Goal: Complete application form

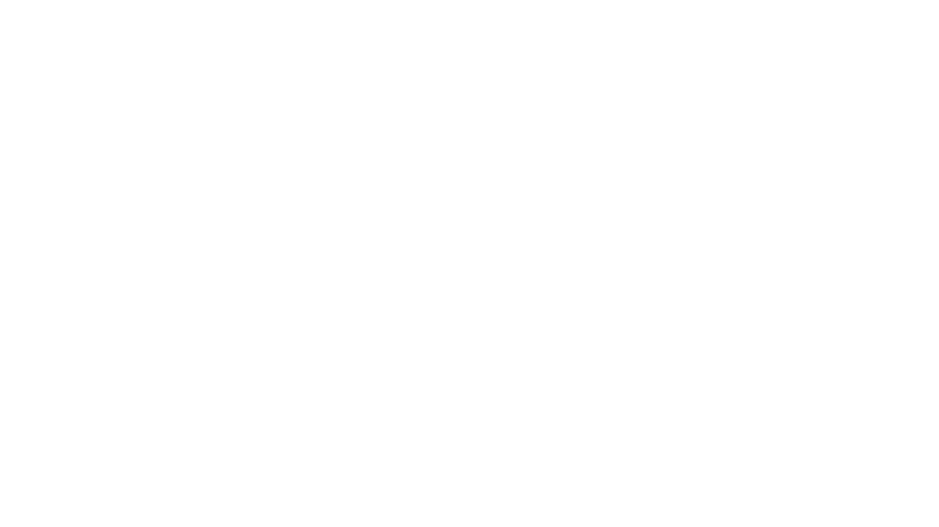
select select "MY"
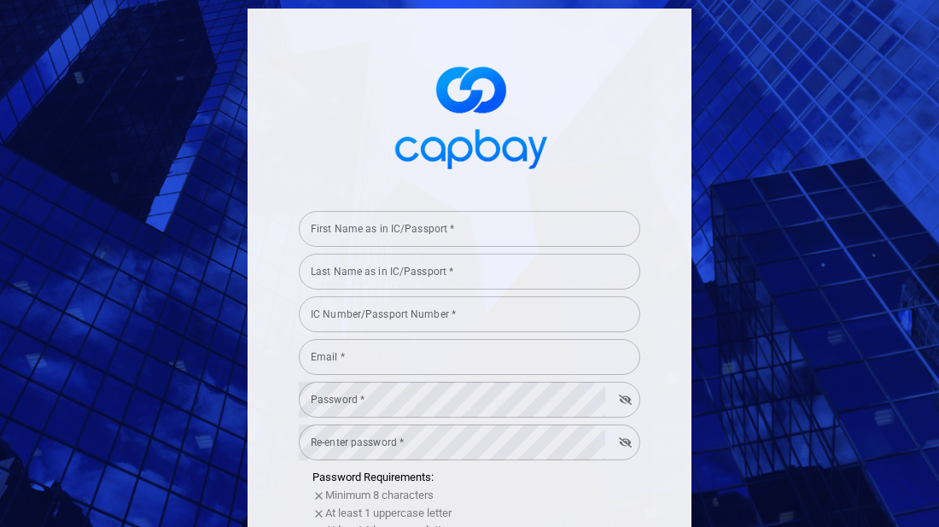
click at [499, 229] on input "First Name as in IC/Passport *" at bounding box center [469, 229] width 341 height 36
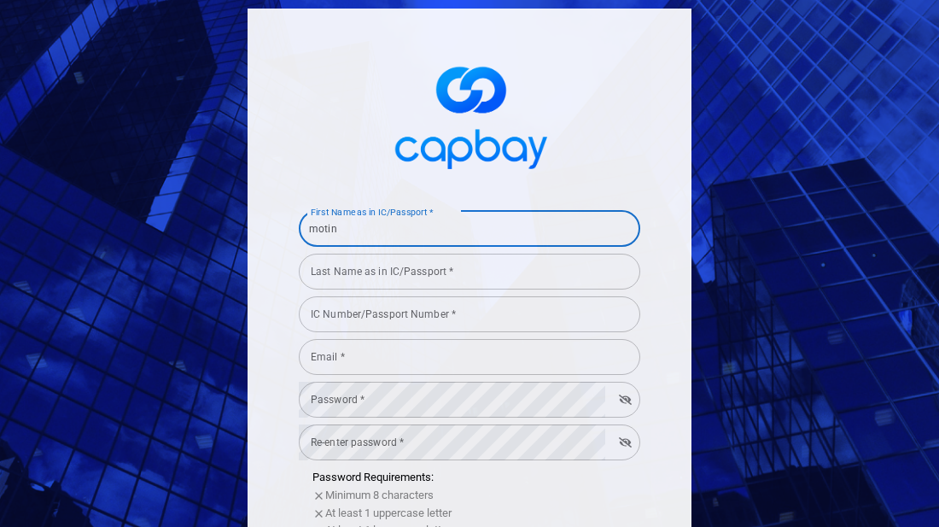
type input "motin"
click at [459, 266] on div "Last Name as in IC/Passport * Last Name as in IC/Passport *" at bounding box center [469, 270] width 341 height 38
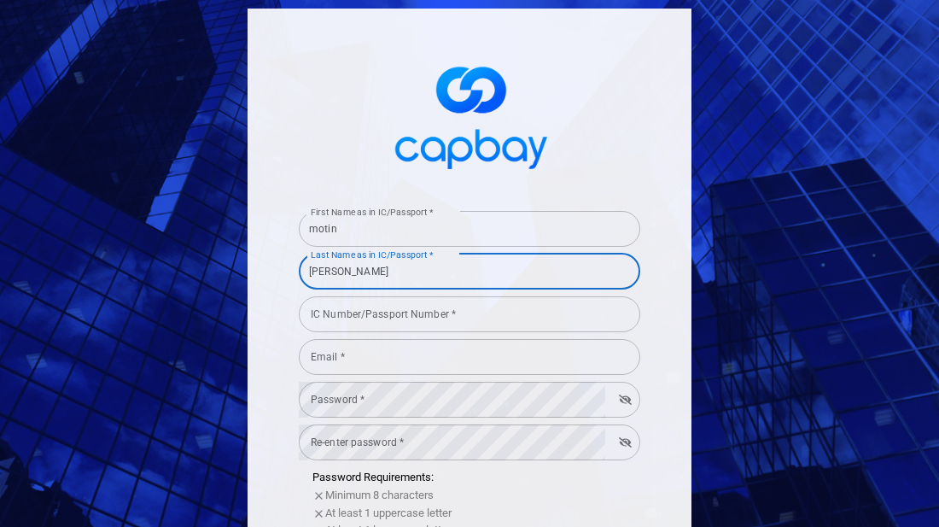
type input "[PERSON_NAME]"
click at [411, 313] on div "IC Number/Passport Number * IC Number/Passport Number *" at bounding box center [469, 313] width 341 height 38
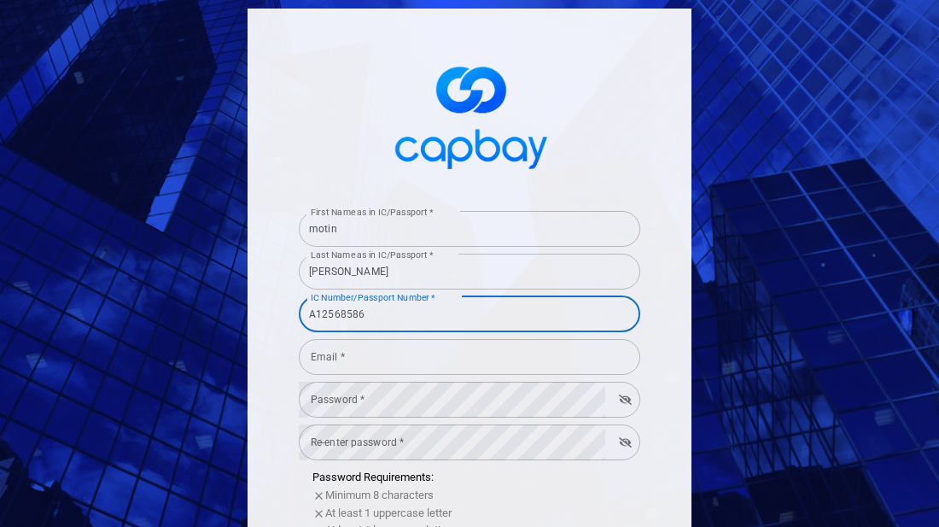
type input "A12568586"
click at [429, 359] on input "Email *" at bounding box center [469, 357] width 341 height 36
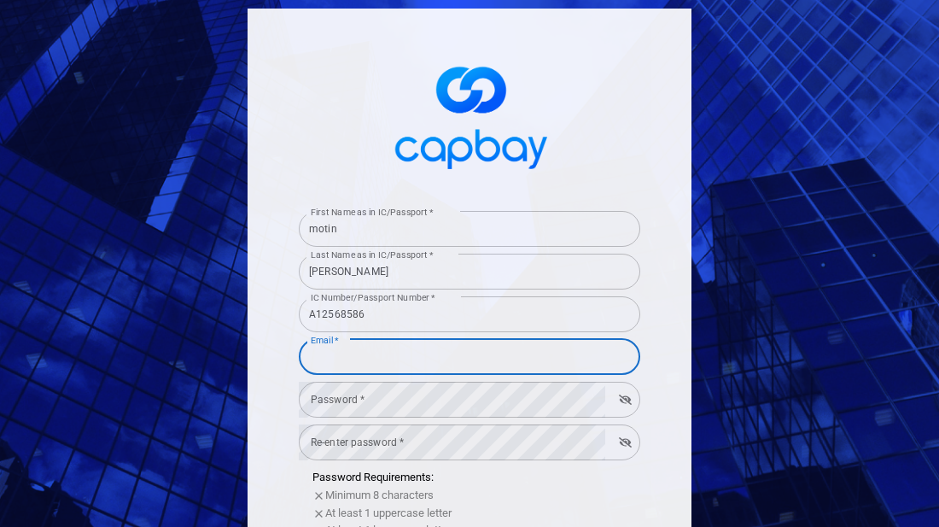
type input "[EMAIL_ADDRESS][DOMAIN_NAME]"
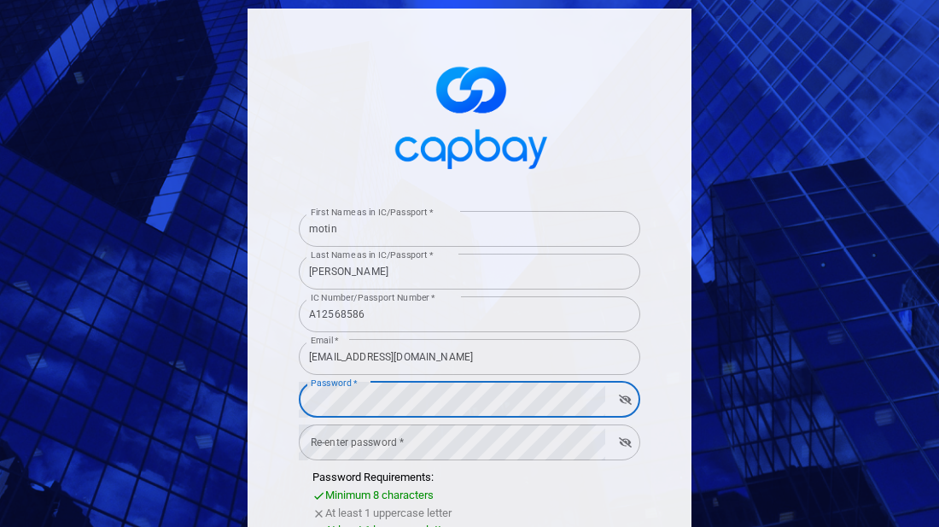
click at [625, 399] on icon "button" at bounding box center [625, 399] width 13 height 10
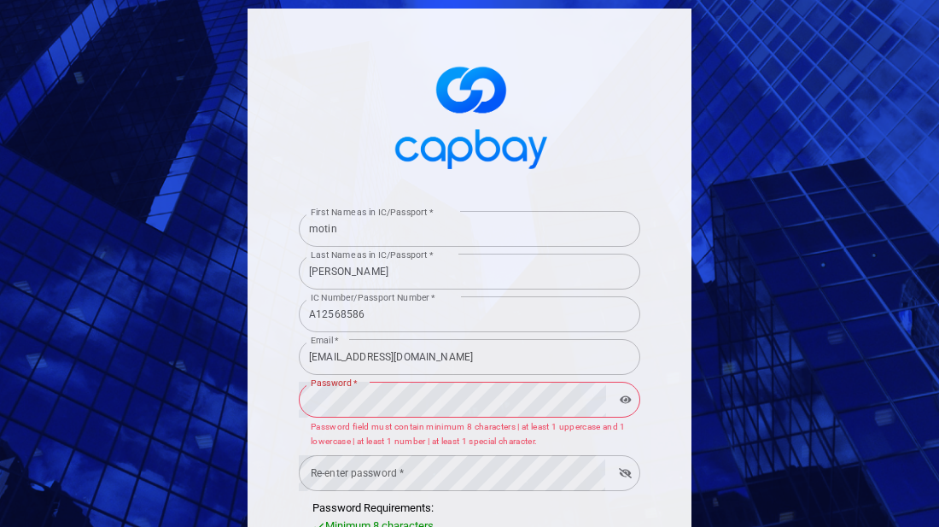
click at [629, 471] on icon "button" at bounding box center [625, 473] width 13 height 10
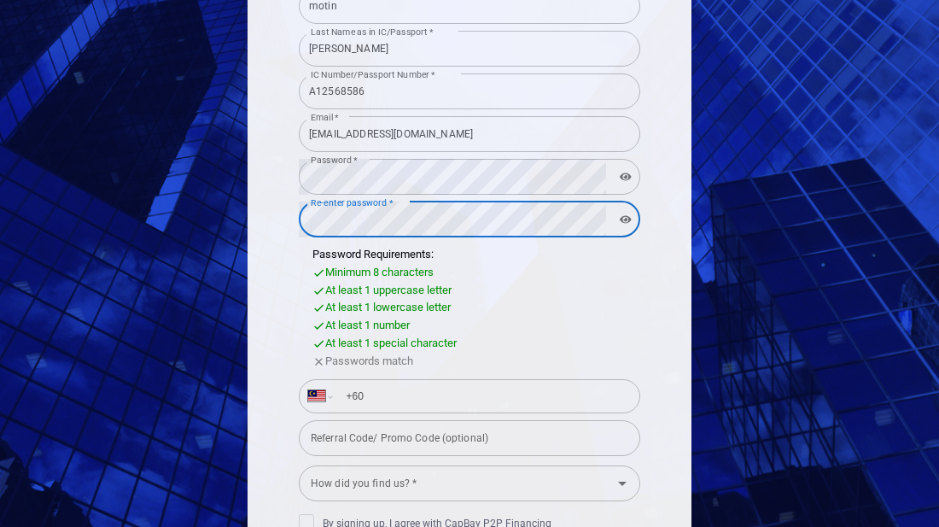
scroll to position [225, 0]
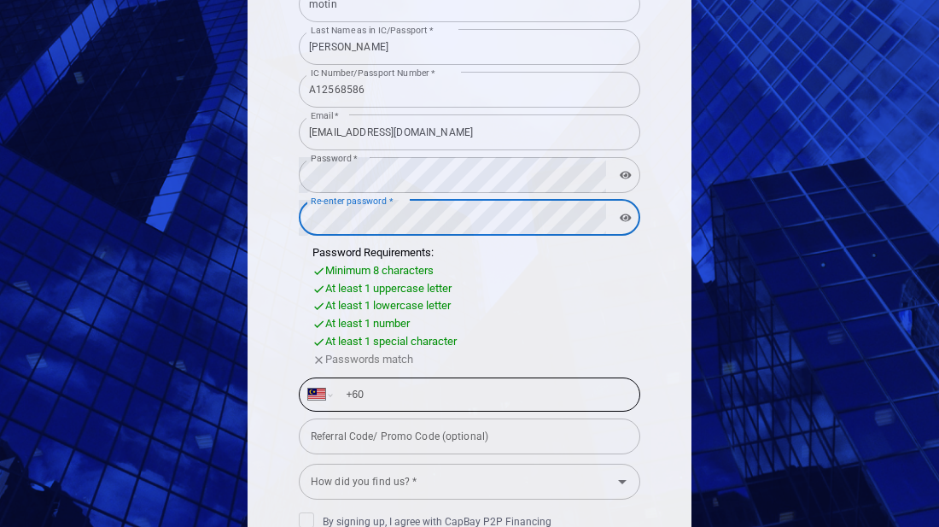
click at [397, 377] on form "First Name as in IC/Passport * [PERSON_NAME] First Name as in IC/Passport * Las…" at bounding box center [469, 325] width 341 height 691
click at [442, 394] on input "+60" at bounding box center [483, 394] width 295 height 27
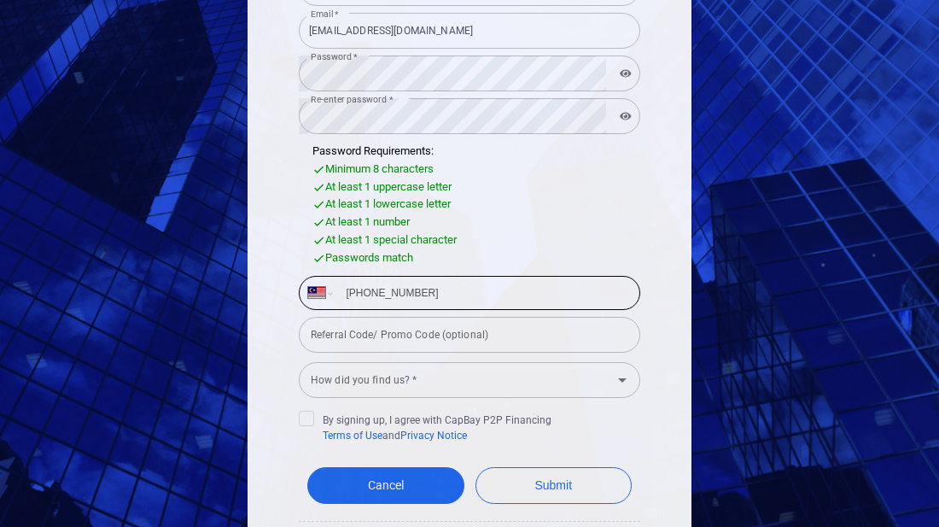
scroll to position [329, 0]
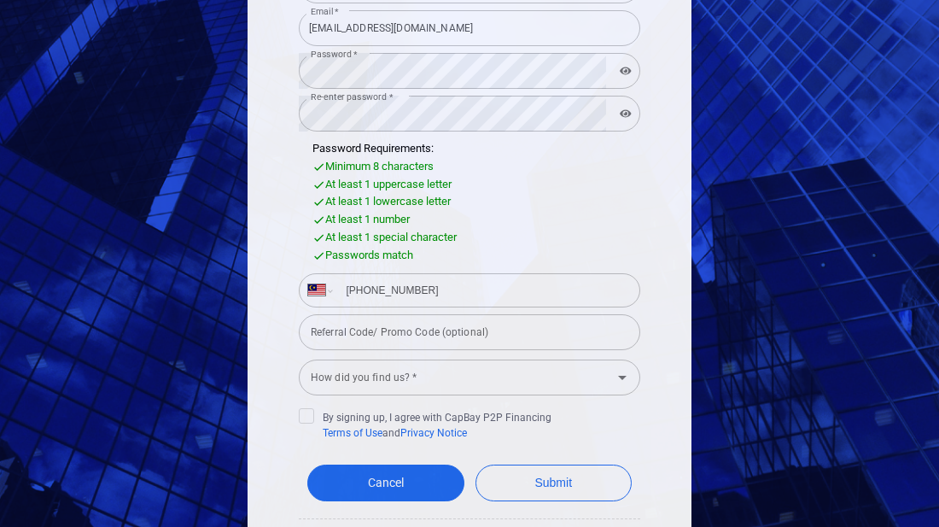
type input "[PHONE_NUMBER]"
click at [536, 330] on input "Referral Code/ Promo Code (optional)" at bounding box center [469, 332] width 341 height 36
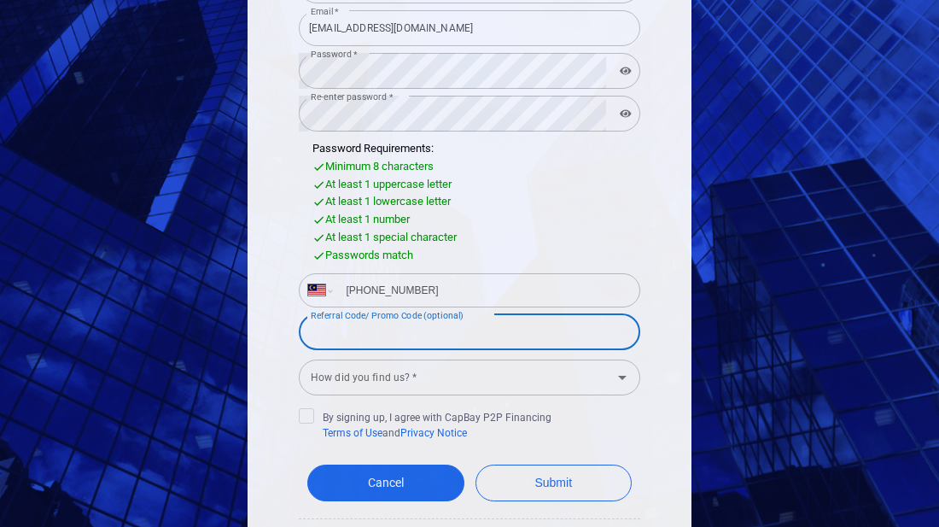
click at [516, 379] on input "How did you find us? *" at bounding box center [455, 377] width 303 height 32
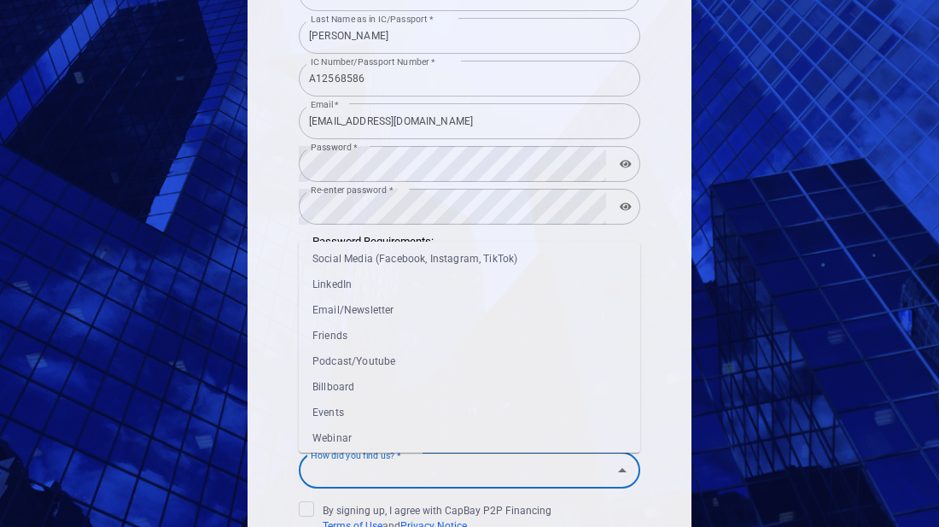
scroll to position [59, 0]
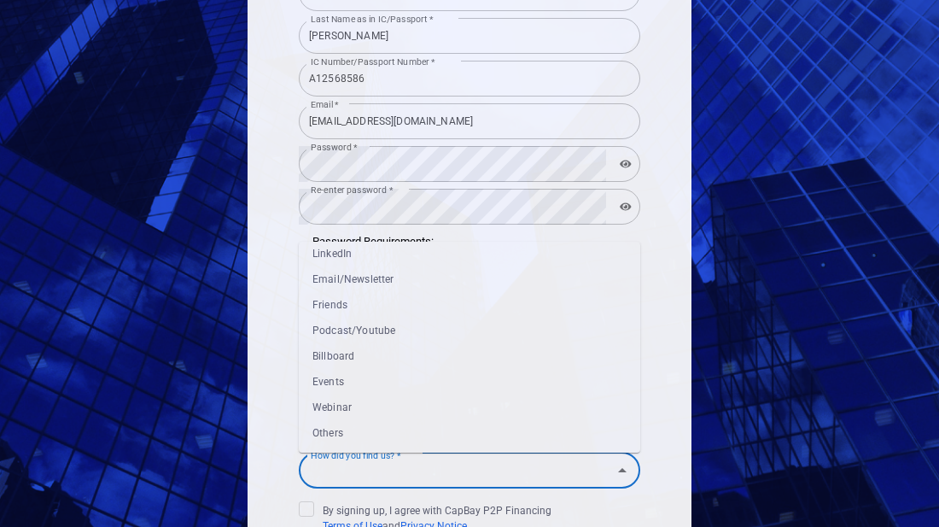
click at [354, 426] on li "Others" at bounding box center [469, 433] width 341 height 26
type input "Others"
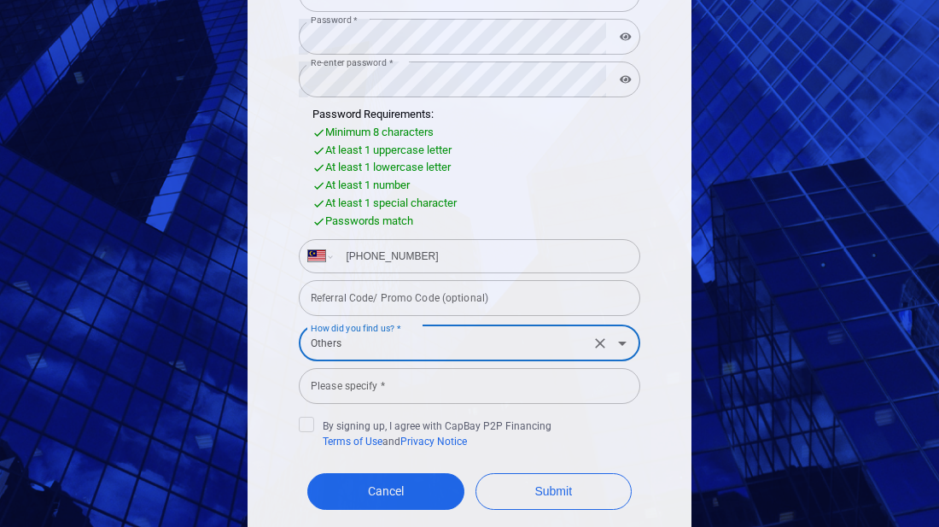
scroll to position [391, 0]
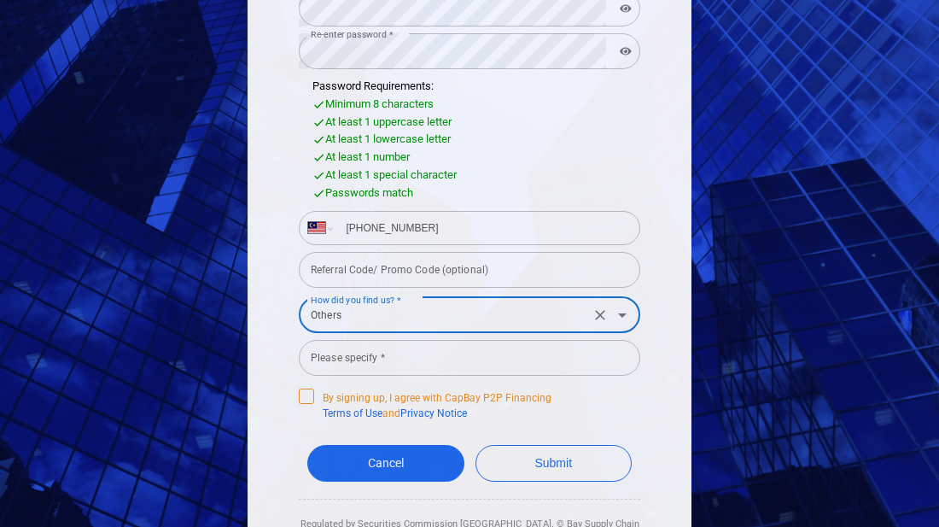
click at [311, 401] on icon at bounding box center [307, 395] width 14 height 14
click at [0, 0] on input "By signing up, I agree with CapBay P2P Financing Terms of Use and Privacy Notice" at bounding box center [0, 0] width 0 height 0
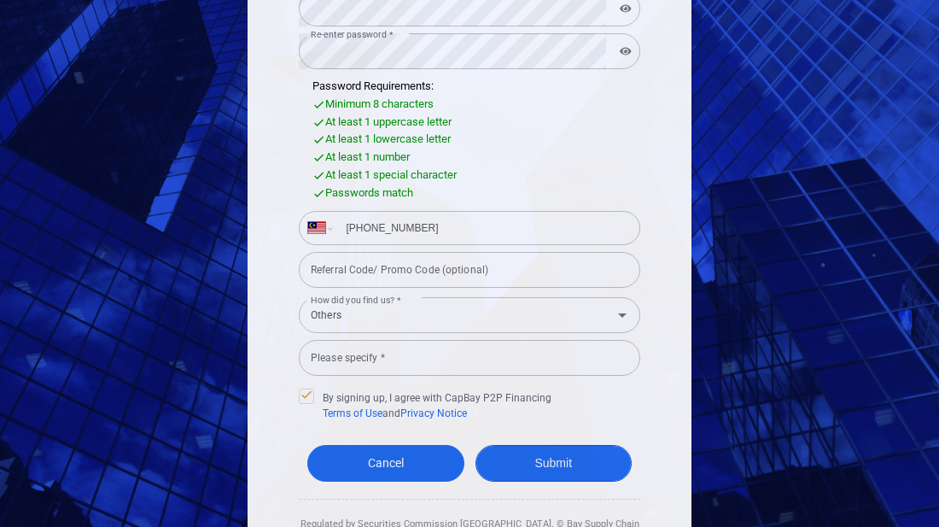
click at [547, 465] on button "Submit" at bounding box center [554, 463] width 157 height 37
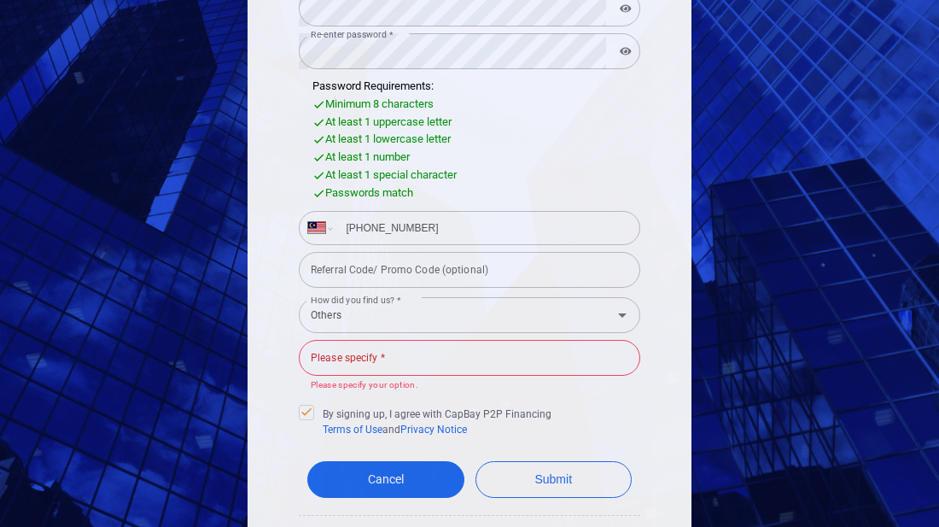
click at [467, 358] on input "Please specify *" at bounding box center [469, 358] width 341 height 36
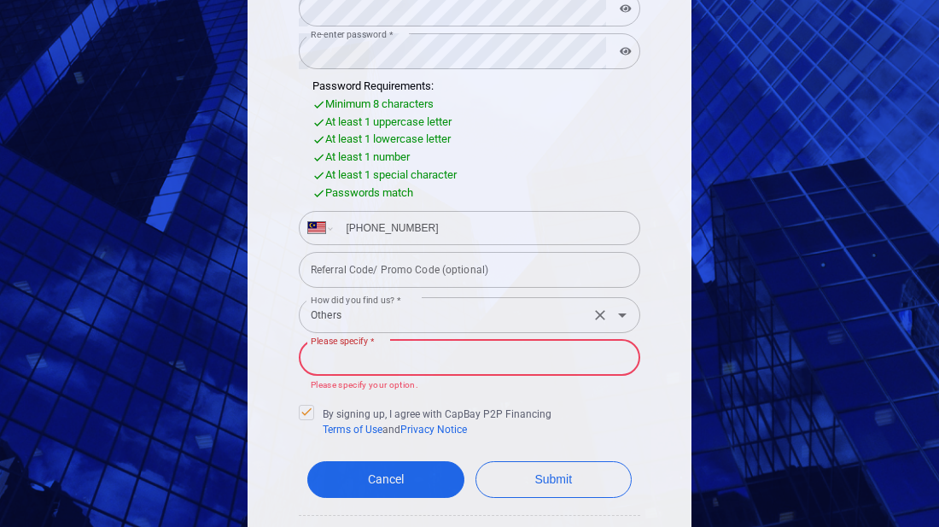
click at [482, 311] on input "Others" at bounding box center [444, 315] width 281 height 32
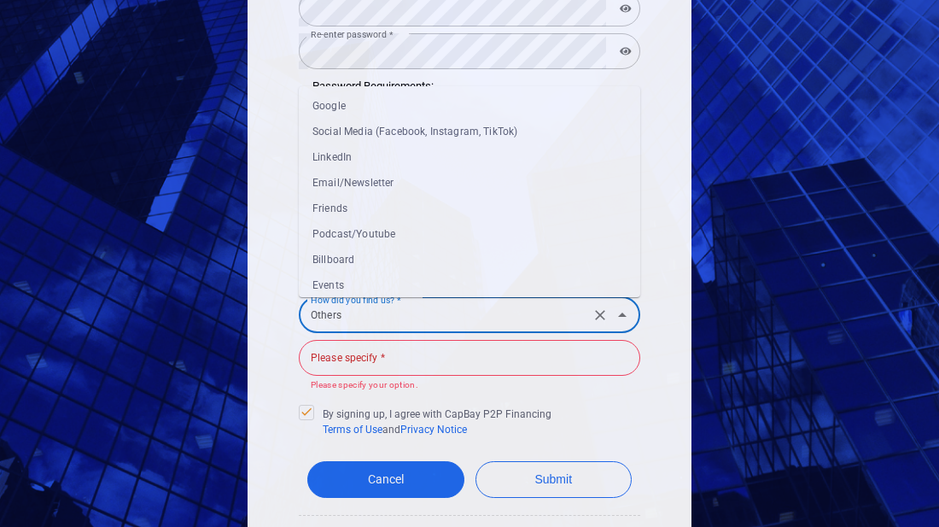
scroll to position [52, 0]
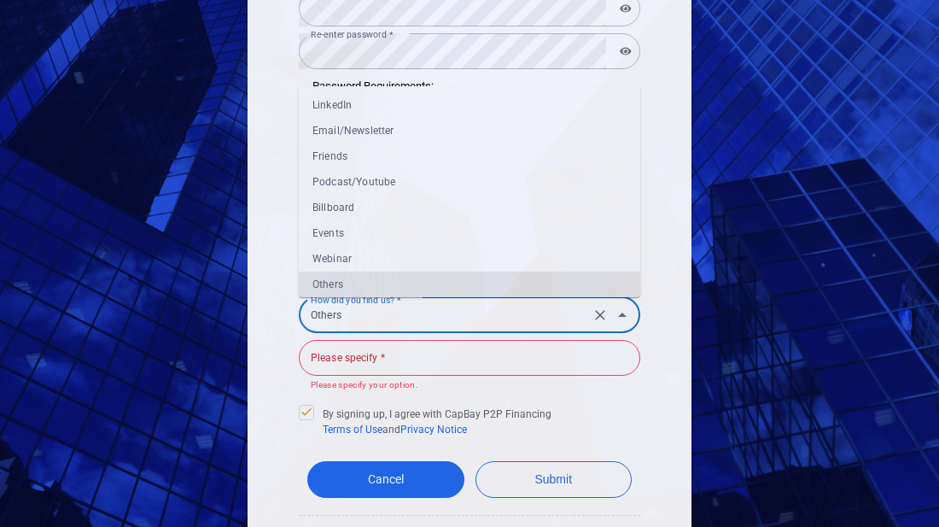
click at [434, 358] on input "Please specify *" at bounding box center [469, 358] width 341 height 36
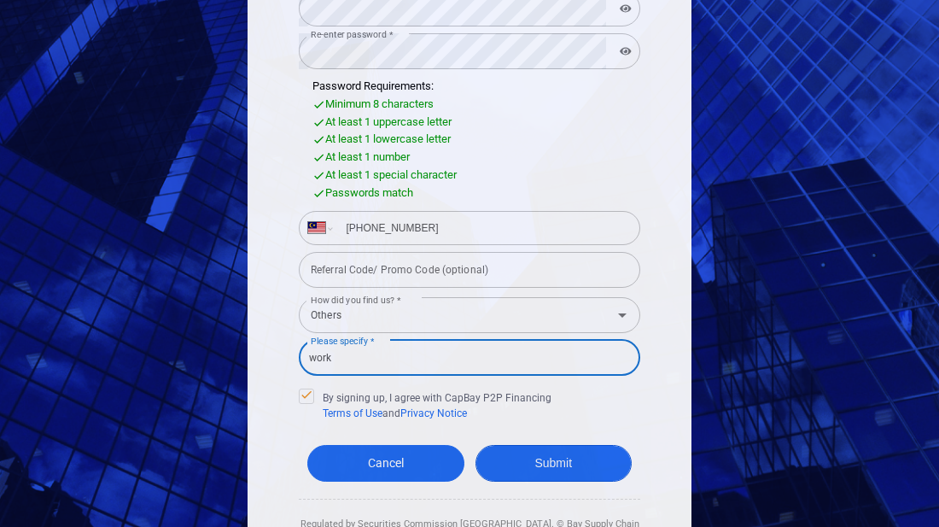
type input "work"
click at [563, 467] on button "Submit" at bounding box center [554, 463] width 157 height 37
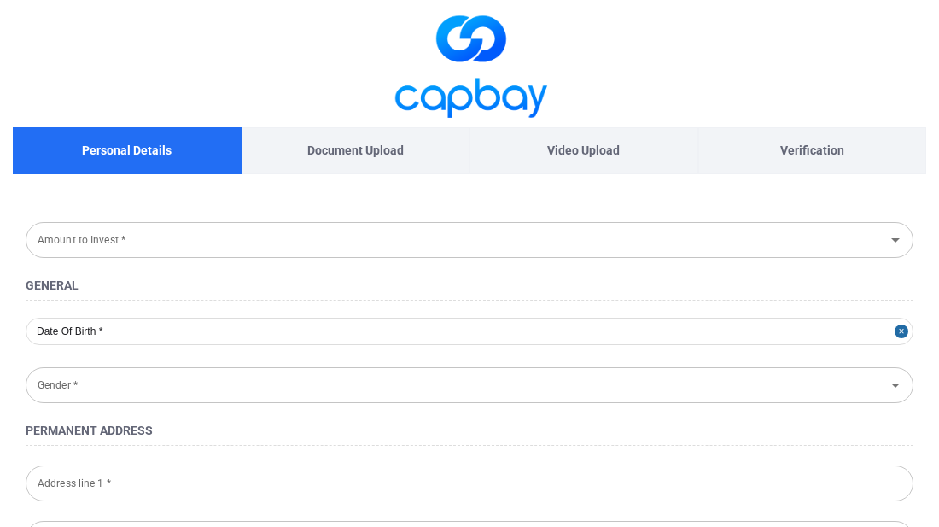
type input "Passport"
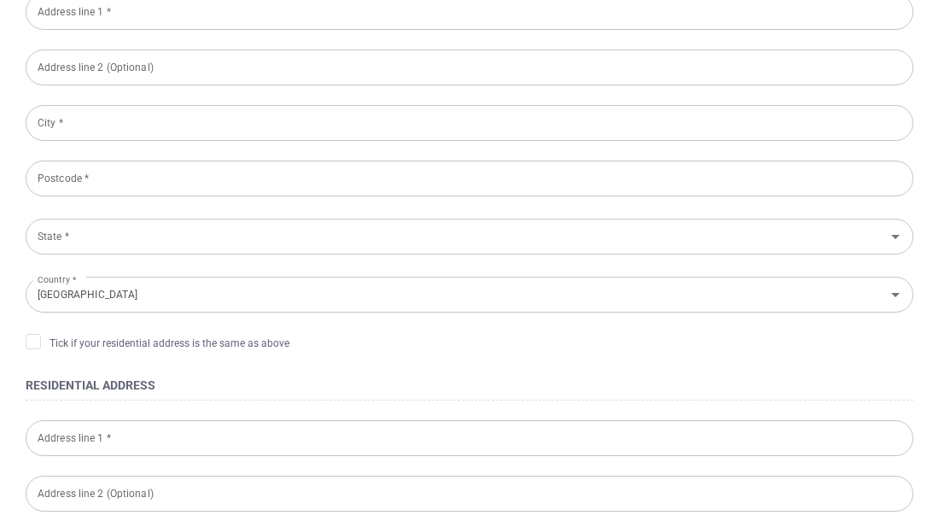
scroll to position [487, 0]
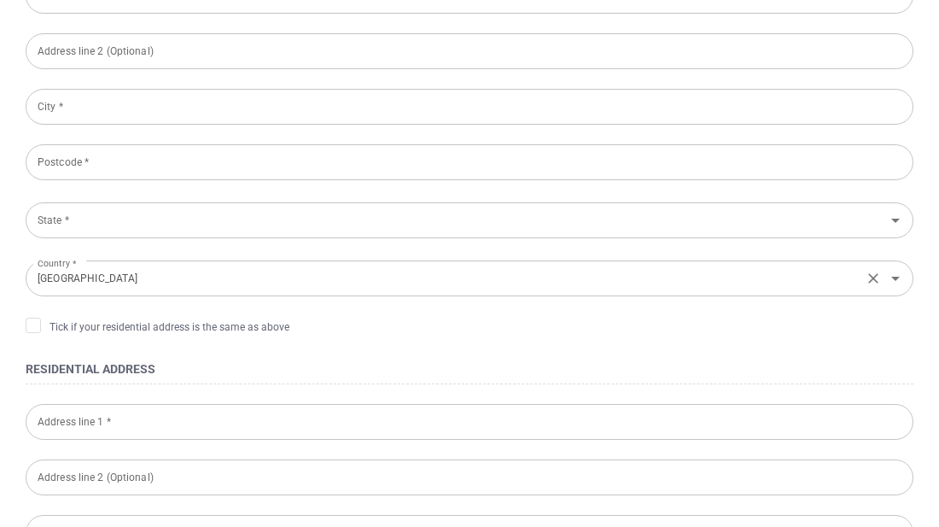
click at [74, 279] on input "[GEOGRAPHIC_DATA]" at bounding box center [444, 278] width 827 height 32
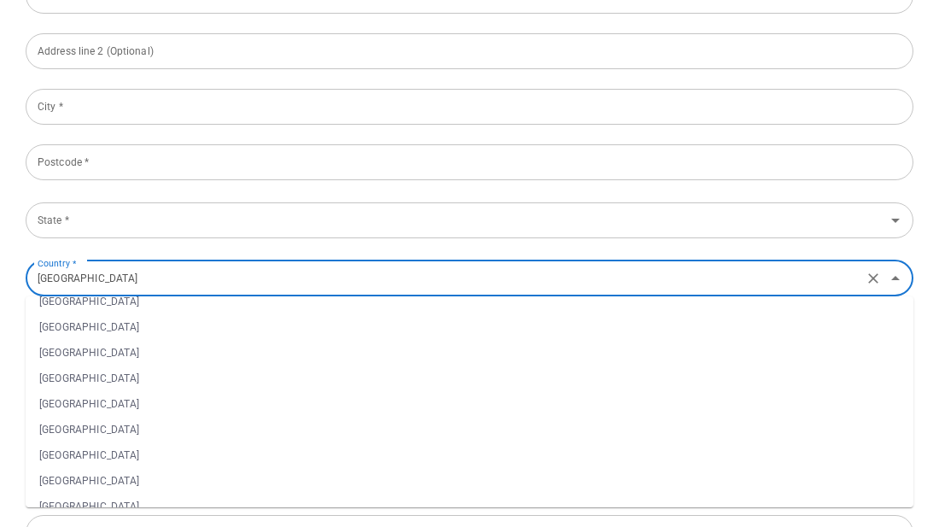
scroll to position [423, 0]
click at [127, 356] on li "[GEOGRAPHIC_DATA]" at bounding box center [470, 354] width 888 height 26
type input "[GEOGRAPHIC_DATA]"
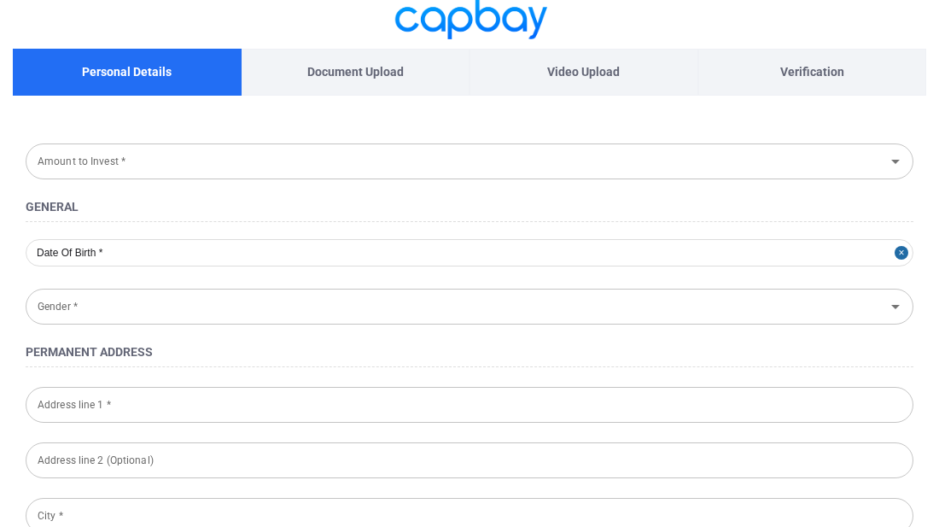
scroll to position [73, 0]
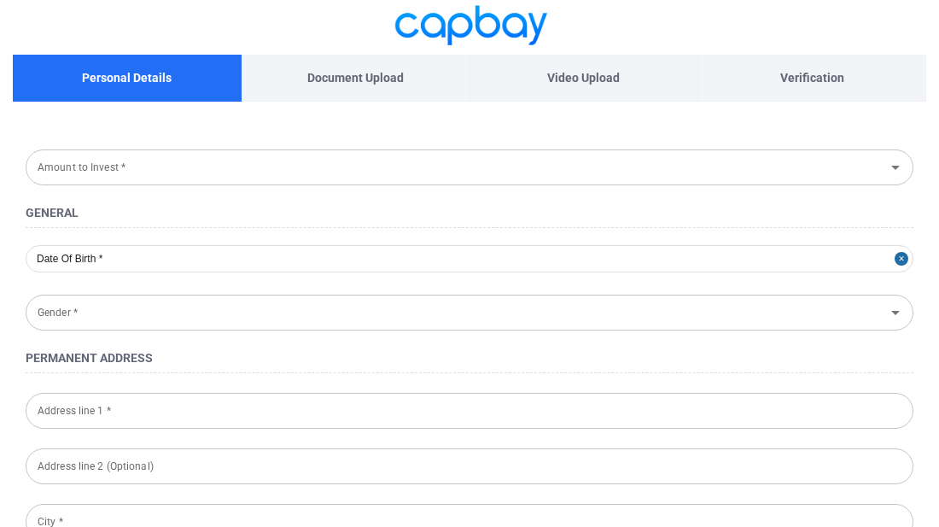
click at [544, 167] on input "Amount to Invest *" at bounding box center [455, 167] width 849 height 32
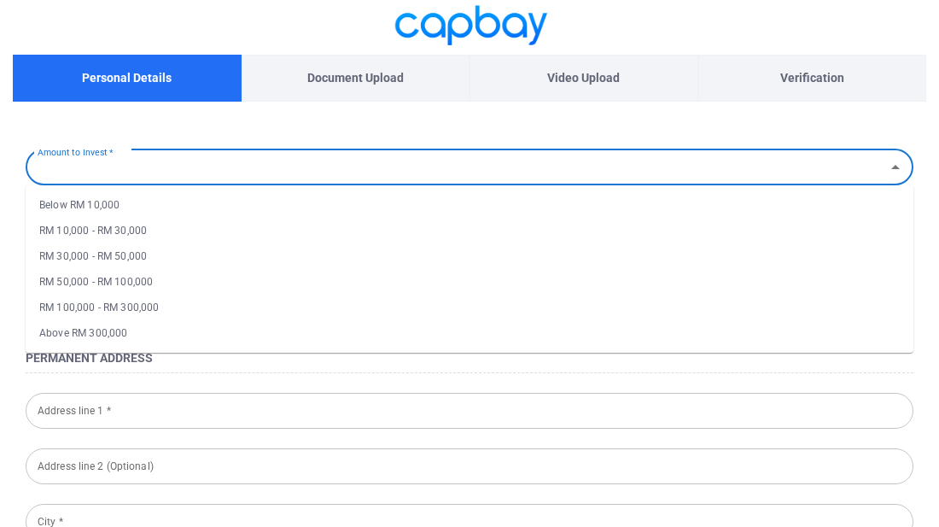
click at [73, 205] on li "Below RM 10,000" at bounding box center [470, 205] width 888 height 26
type input "Below RM 10,000"
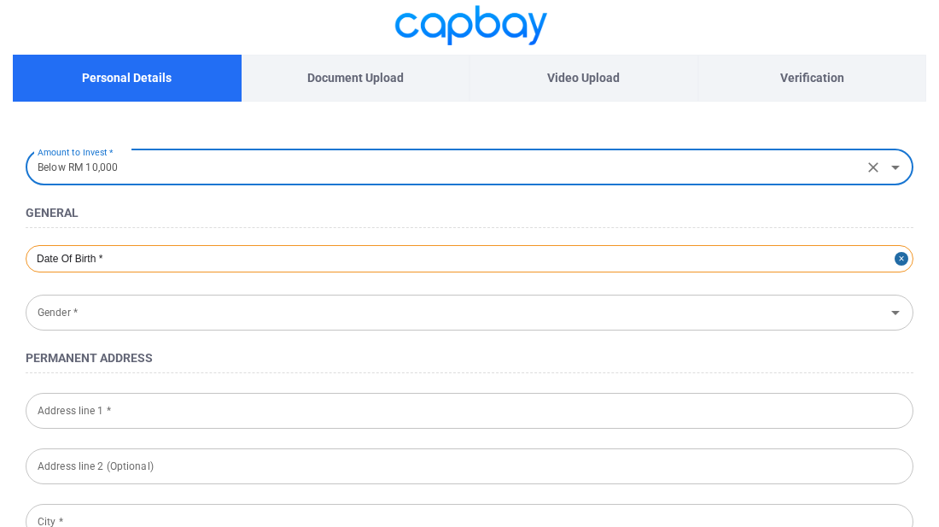
click at [120, 259] on div at bounding box center [470, 258] width 888 height 27
select select "9"
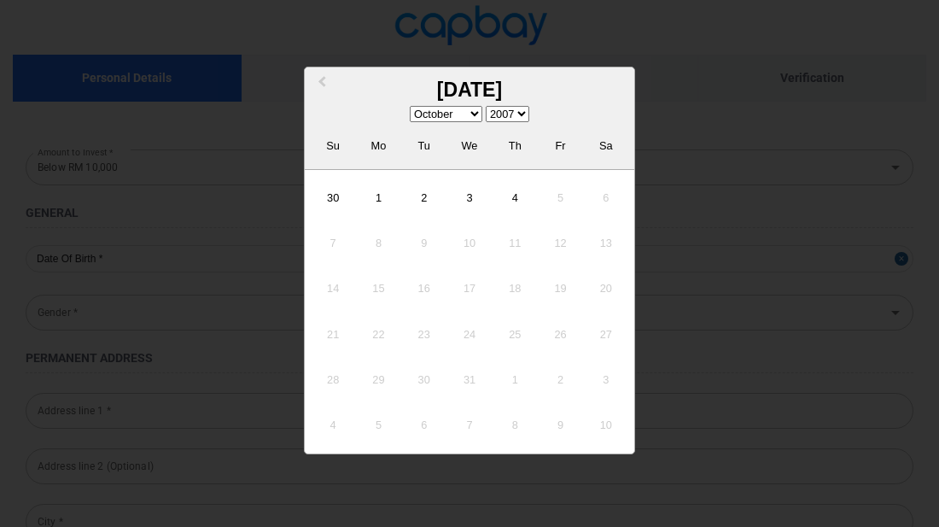
click at [517, 114] on select "1900 1901 1902 1903 1904 1905 1906 1907 1908 1909 1910 1911 1912 1913 1914 1915…" at bounding box center [508, 114] width 44 height 16
select select "1999"
click at [486, 106] on select "1900 1901 1902 1903 1904 1905 1906 1907 1908 1909 1910 1911 1912 1913 1914 1915…" at bounding box center [508, 114] width 44 height 16
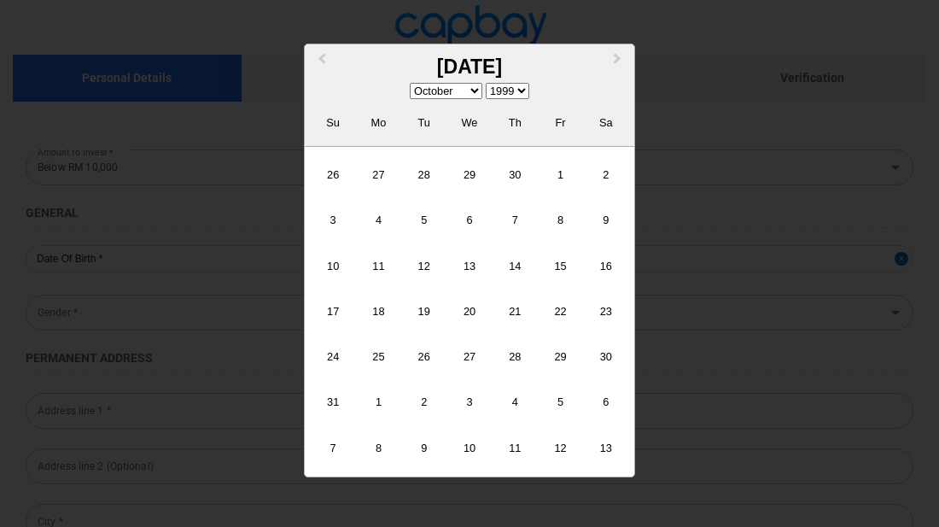
click at [467, 92] on select "January February March April May June July August September October November De…" at bounding box center [446, 91] width 73 height 16
select select "11"
click at [413, 83] on select "January February March April May June July August September October November De…" at bounding box center [446, 91] width 73 height 16
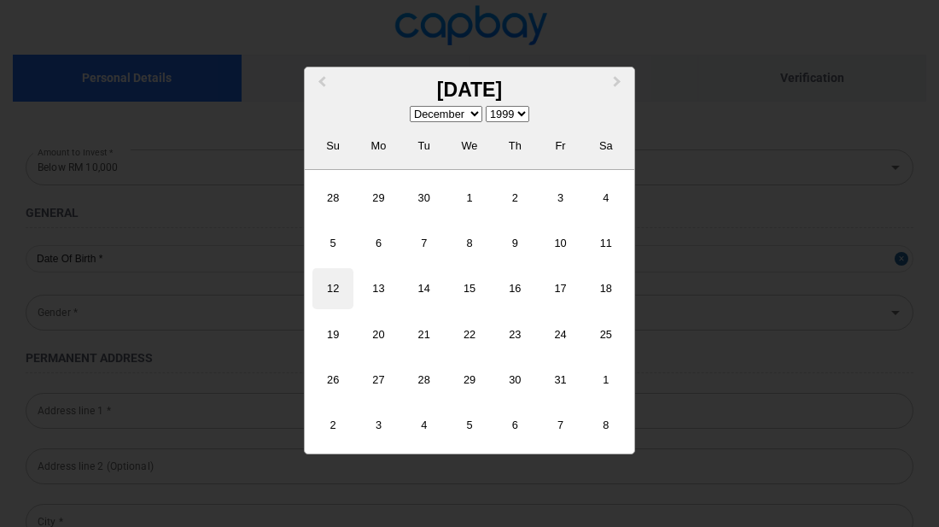
click at [336, 289] on div "12" at bounding box center [332, 288] width 41 height 41
type input "[DATE]"
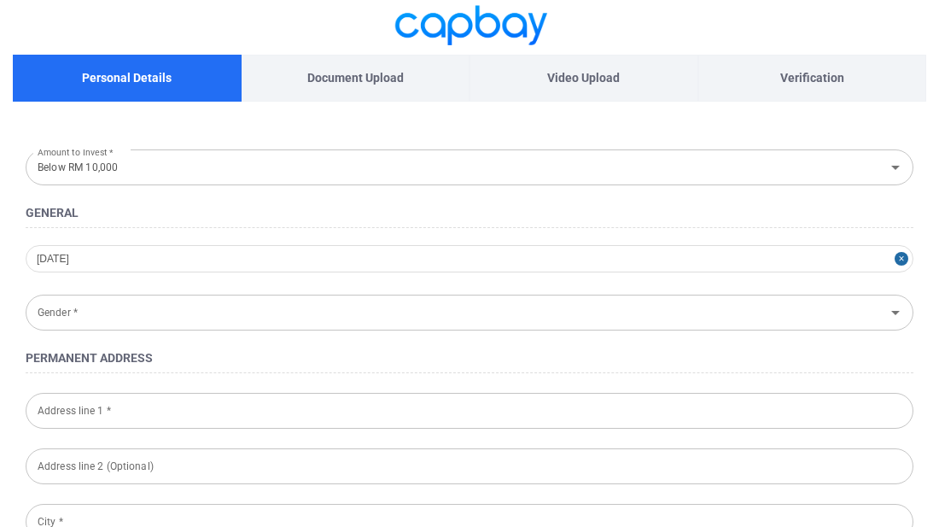
click at [62, 306] on div "Gender * Gender *" at bounding box center [470, 311] width 888 height 38
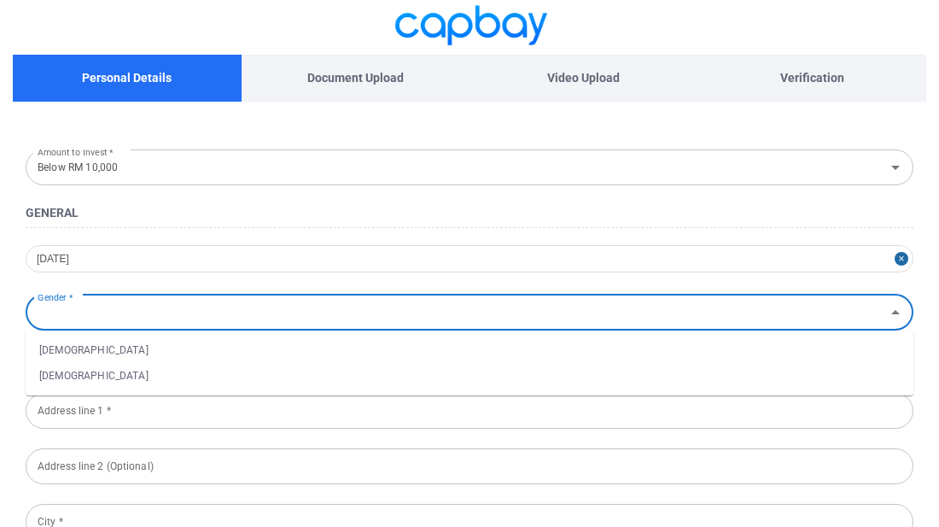
click at [50, 349] on li "[DEMOGRAPHIC_DATA]" at bounding box center [470, 350] width 888 height 26
type input "[DEMOGRAPHIC_DATA]"
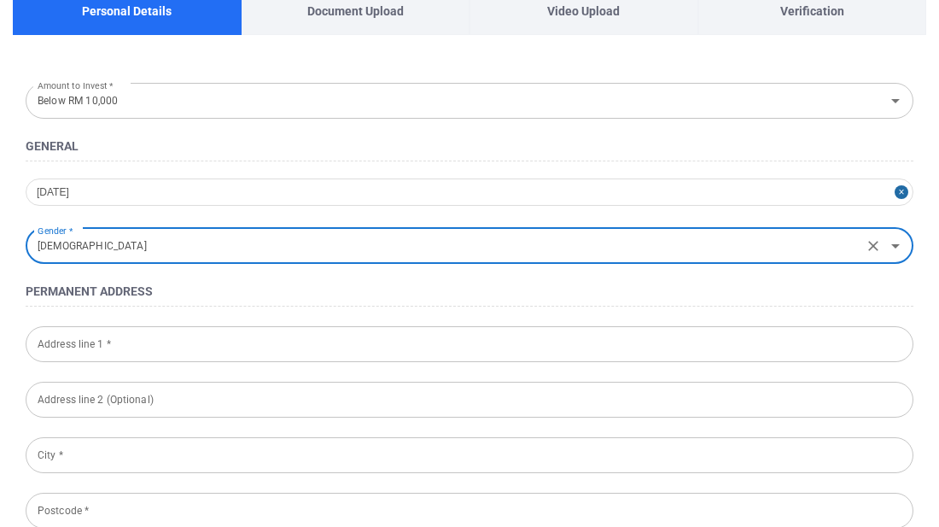
scroll to position [183, 0]
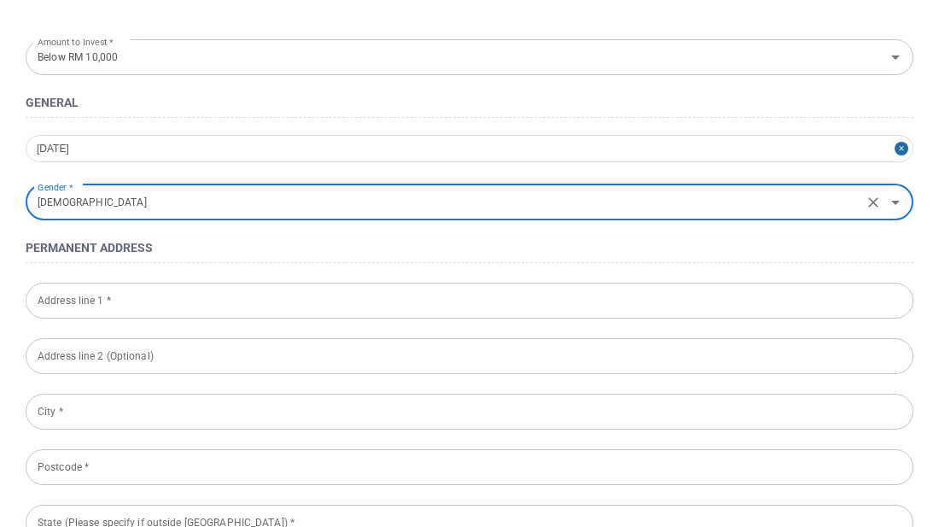
click at [135, 299] on input "Address line 1 *" at bounding box center [470, 301] width 888 height 36
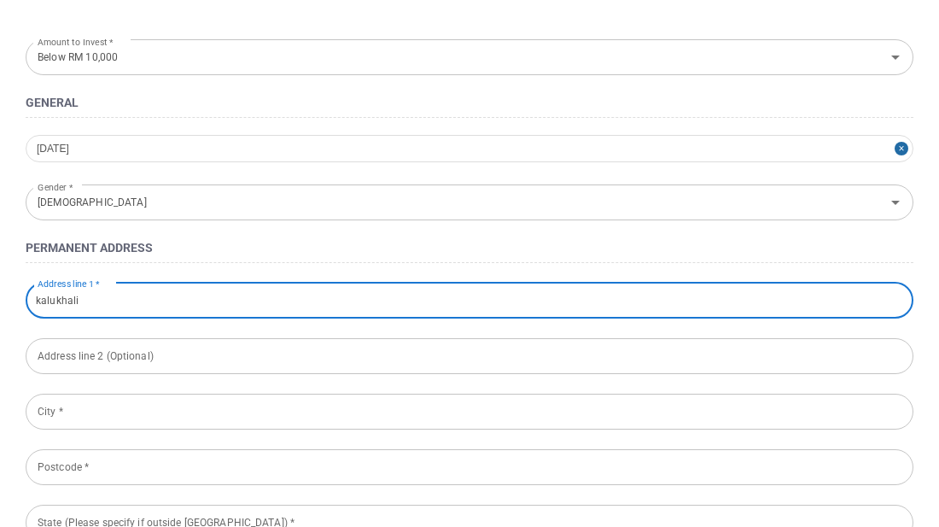
type input "kalukhali"
click at [503, 351] on input "text" at bounding box center [470, 356] width 888 height 36
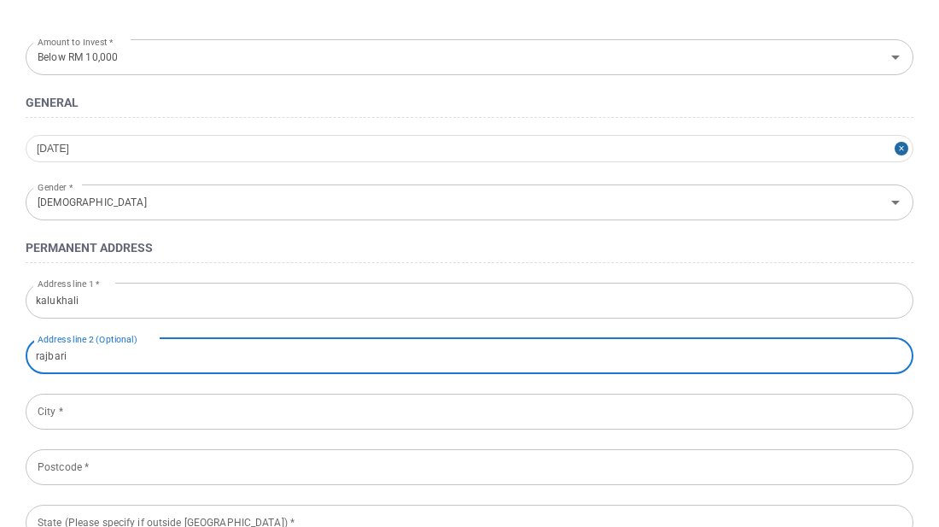
type input "rajbari"
click at [118, 411] on input "City *" at bounding box center [470, 412] width 888 height 36
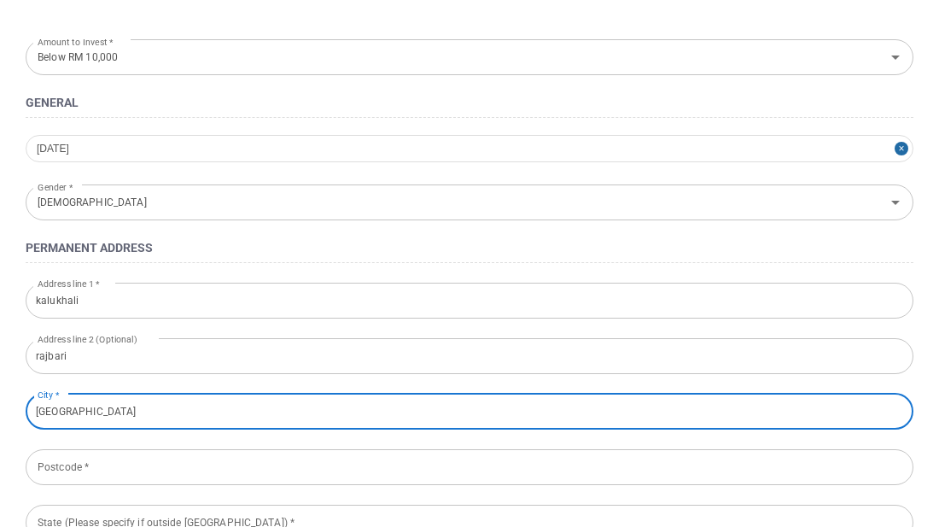
type input "[GEOGRAPHIC_DATA]"
click at [107, 468] on input "Postcode *" at bounding box center [470, 467] width 888 height 36
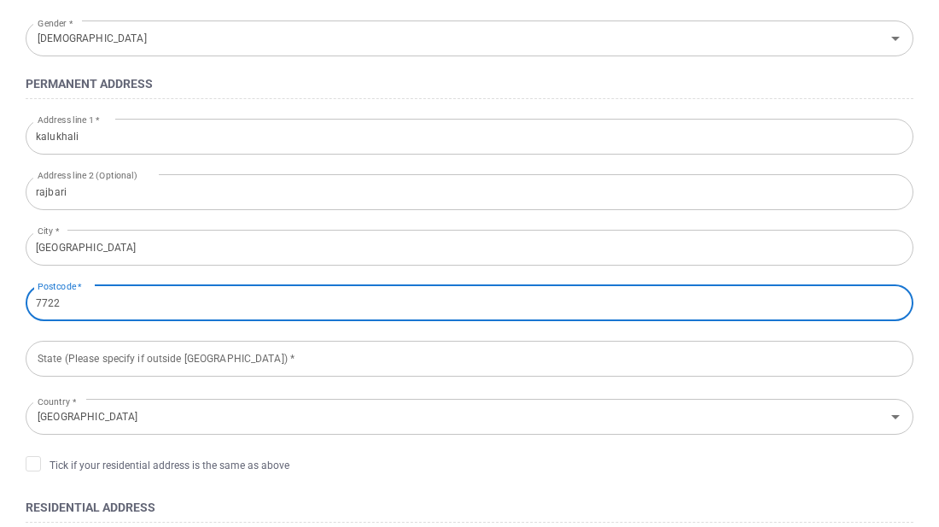
scroll to position [347, 0]
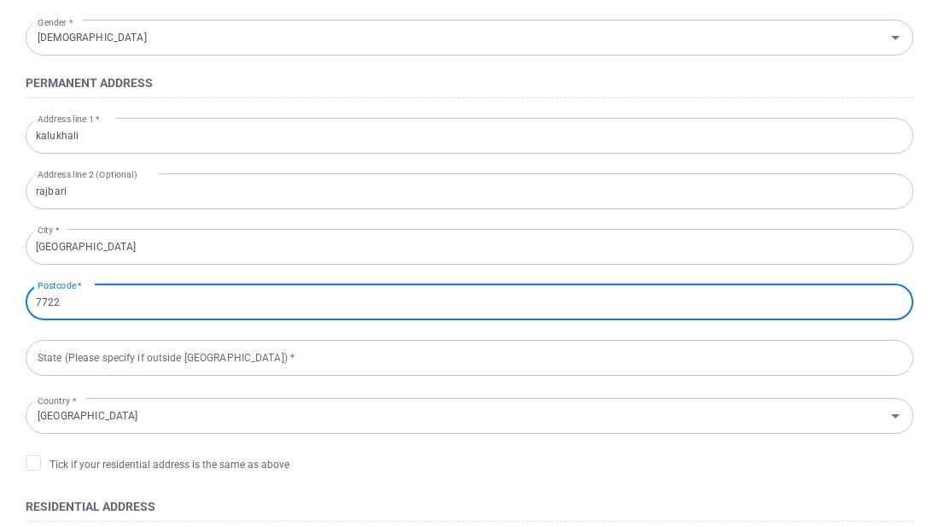
type input "7722"
click at [453, 360] on input "State (Please specify if outside [GEOGRAPHIC_DATA]) *" at bounding box center [470, 358] width 888 height 36
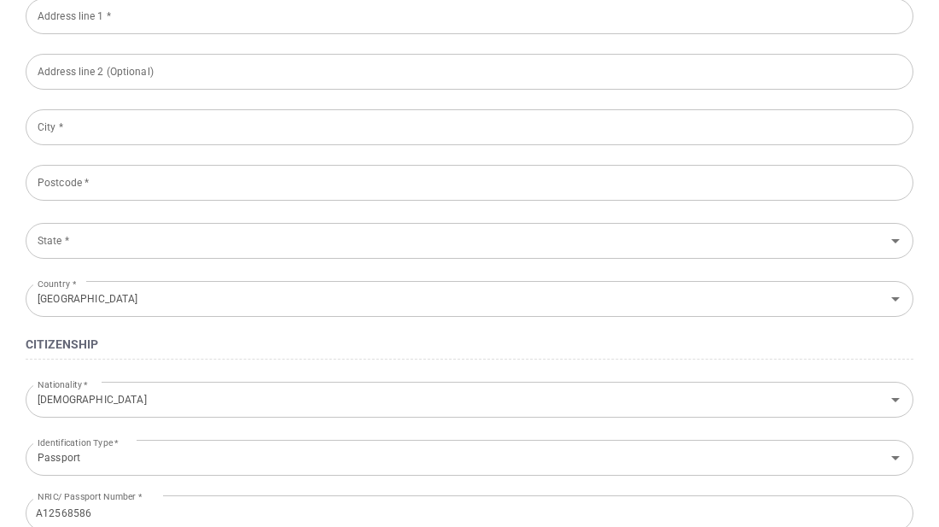
scroll to position [877, 0]
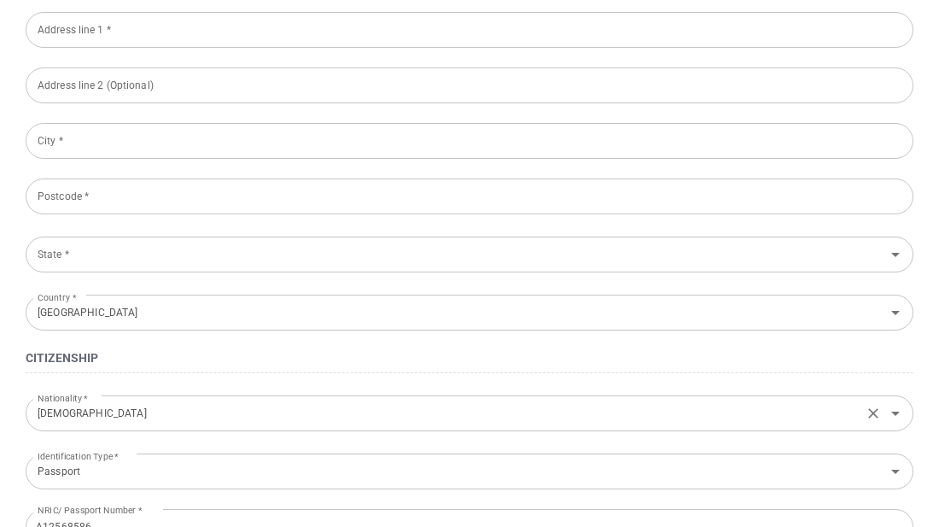
type input "work"
click at [96, 411] on input "[DEMOGRAPHIC_DATA]" at bounding box center [444, 413] width 827 height 32
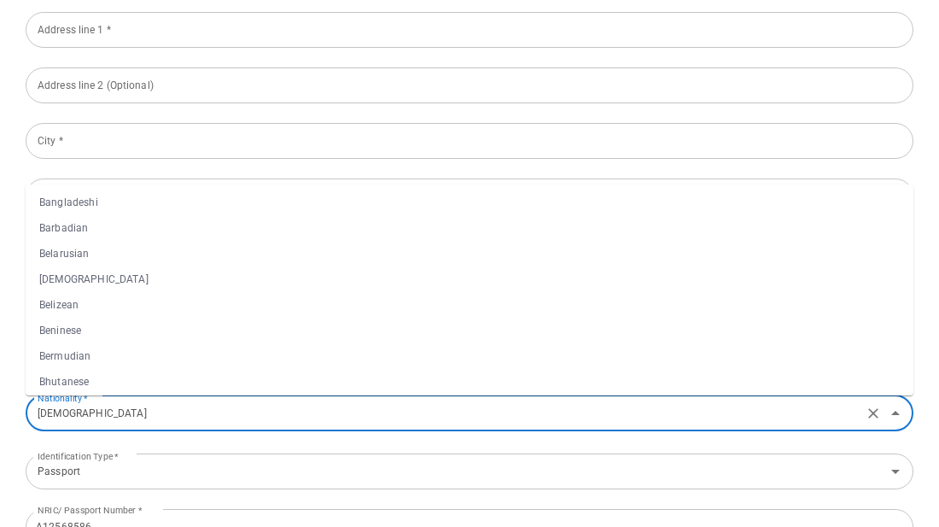
scroll to position [475, 0]
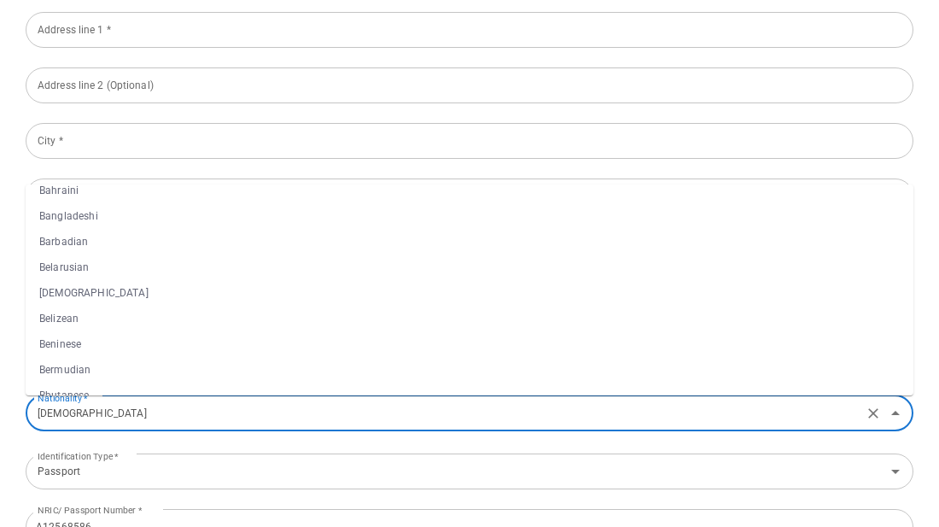
click at [105, 219] on li "Bangladeshi" at bounding box center [470, 216] width 888 height 26
type input "Bangladeshi"
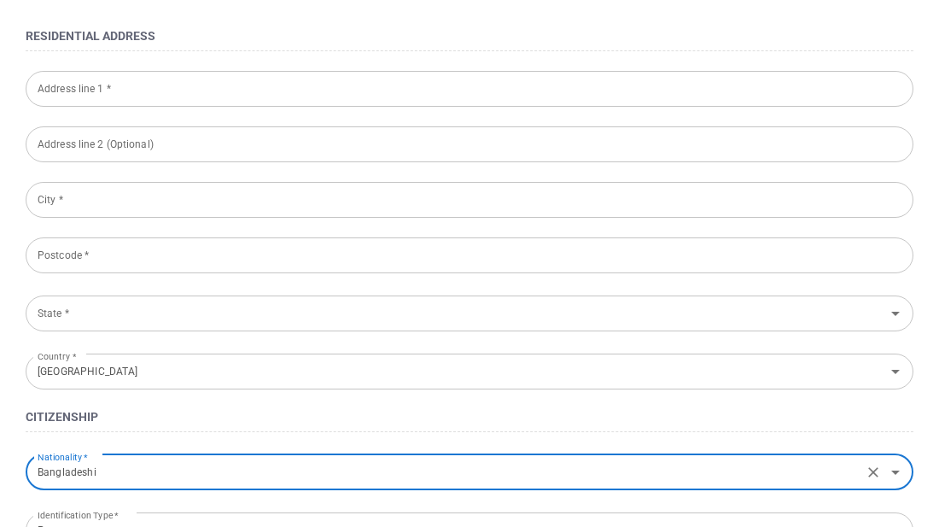
click at [459, 325] on input "State *" at bounding box center [455, 313] width 849 height 32
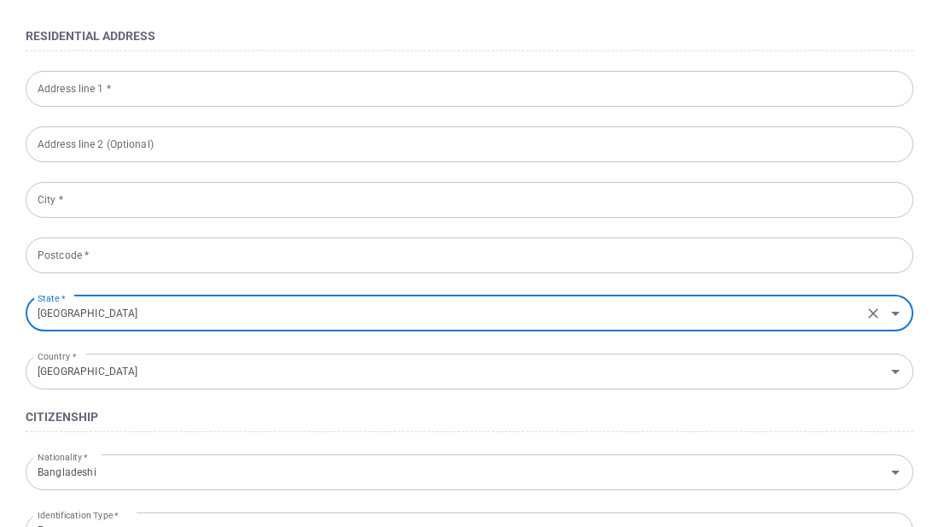
type input "[GEOGRAPHIC_DATA]"
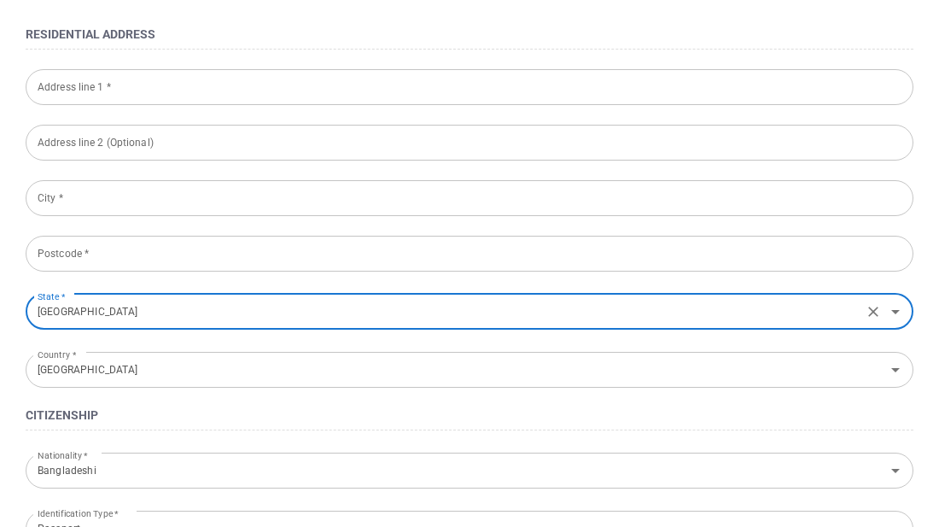
scroll to position [817, 0]
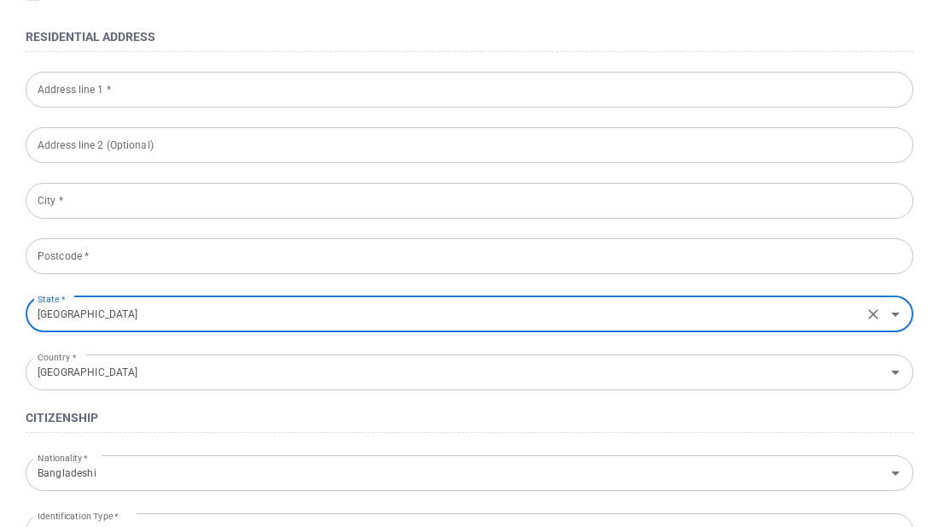
click at [873, 314] on icon "Clear" at bounding box center [873, 314] width 10 height 10
click at [103, 374] on input "[GEOGRAPHIC_DATA]" at bounding box center [444, 372] width 827 height 32
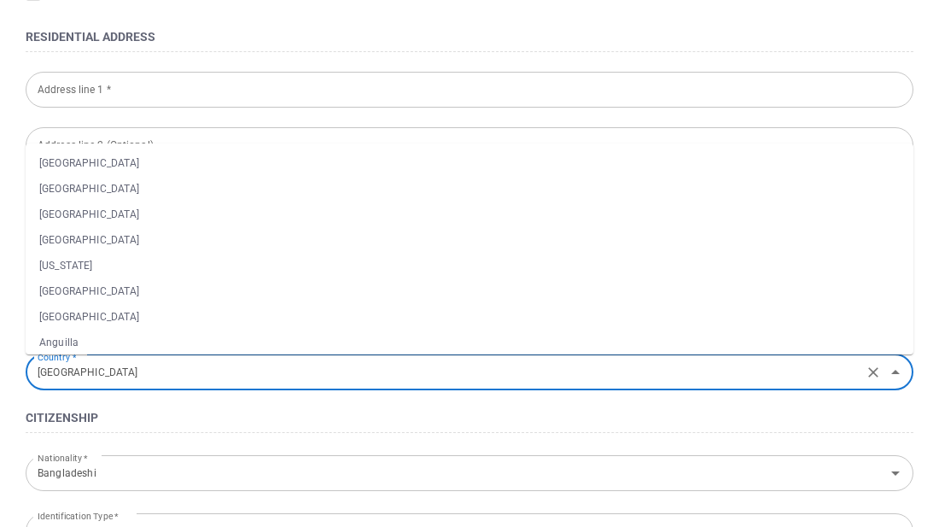
scroll to position [3254, 0]
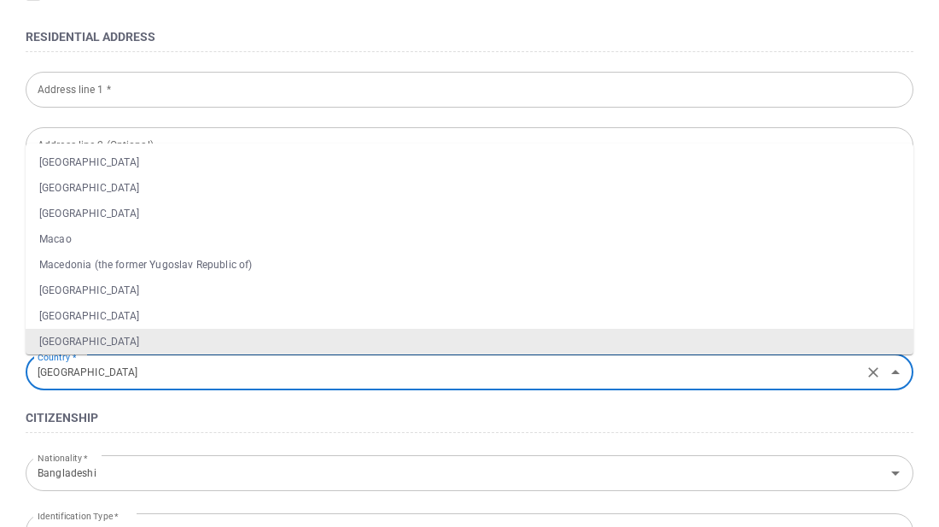
click at [872, 372] on icon "Clear" at bounding box center [873, 372] width 10 height 10
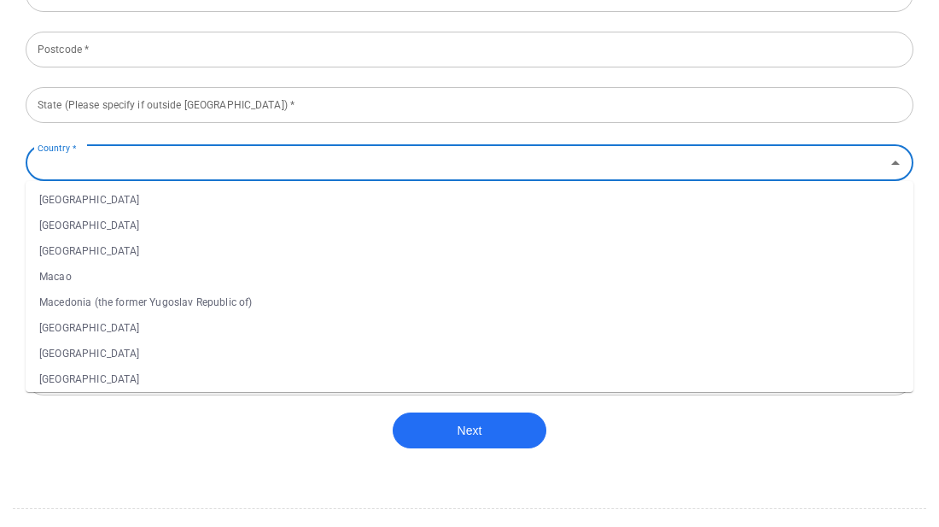
scroll to position [1030, 0]
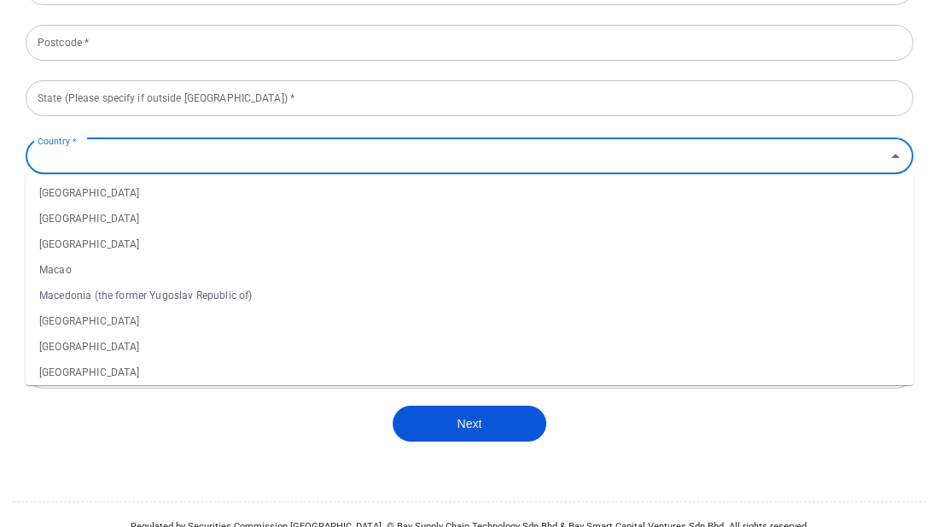
click at [488, 435] on button "Next" at bounding box center [470, 424] width 154 height 36
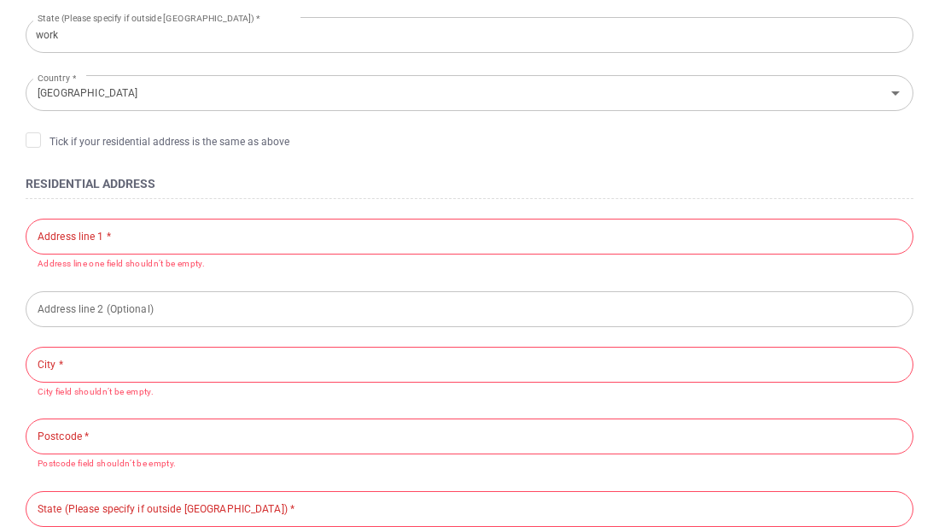
scroll to position [665, 0]
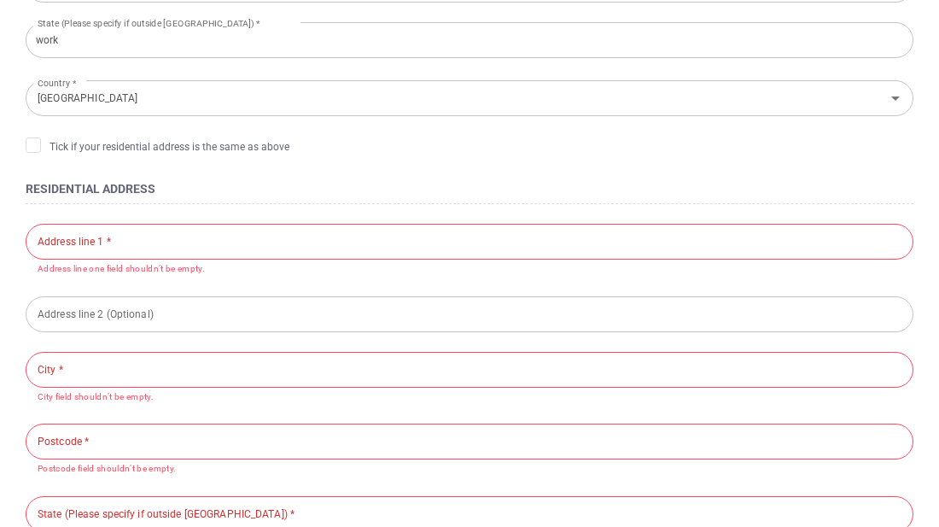
click at [561, 244] on input "text" at bounding box center [470, 242] width 888 height 36
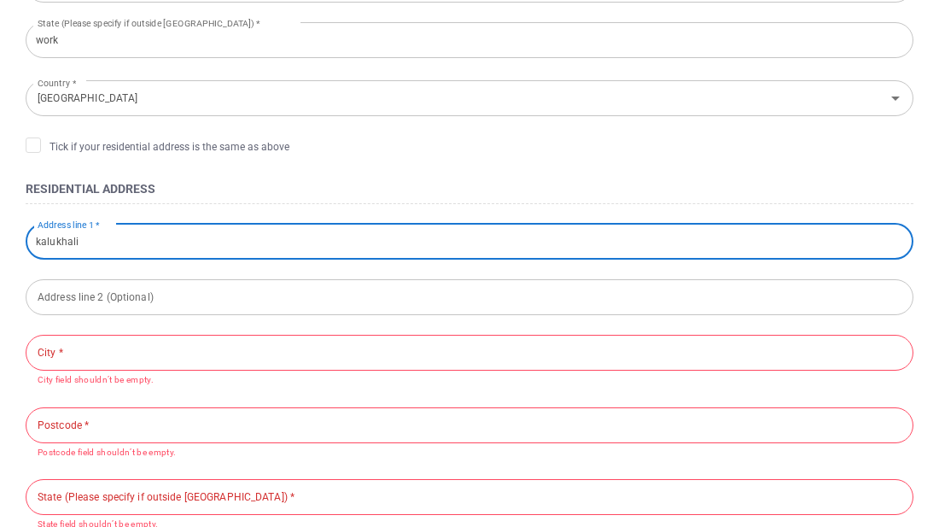
type input "kalukhali"
click at [130, 295] on div "Address line 2 (Optional) Address line 2 (Optional)" at bounding box center [470, 296] width 888 height 38
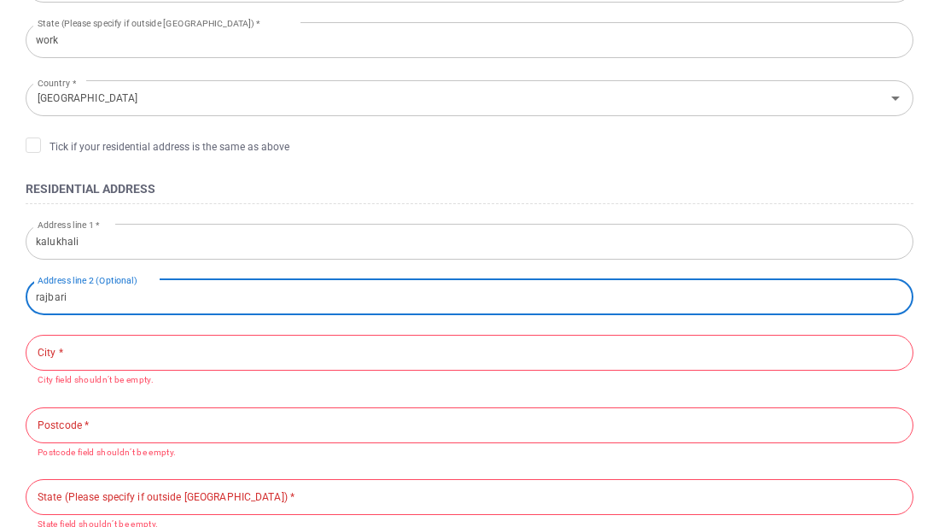
type input "rajbari"
click at [124, 352] on input "text" at bounding box center [470, 353] width 888 height 36
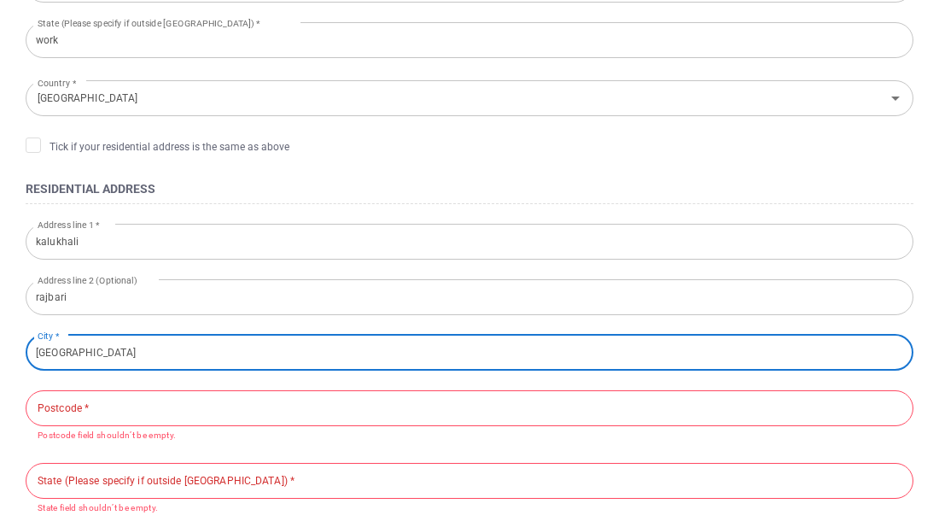
type input "[GEOGRAPHIC_DATA]"
click at [155, 405] on input "text" at bounding box center [470, 408] width 888 height 36
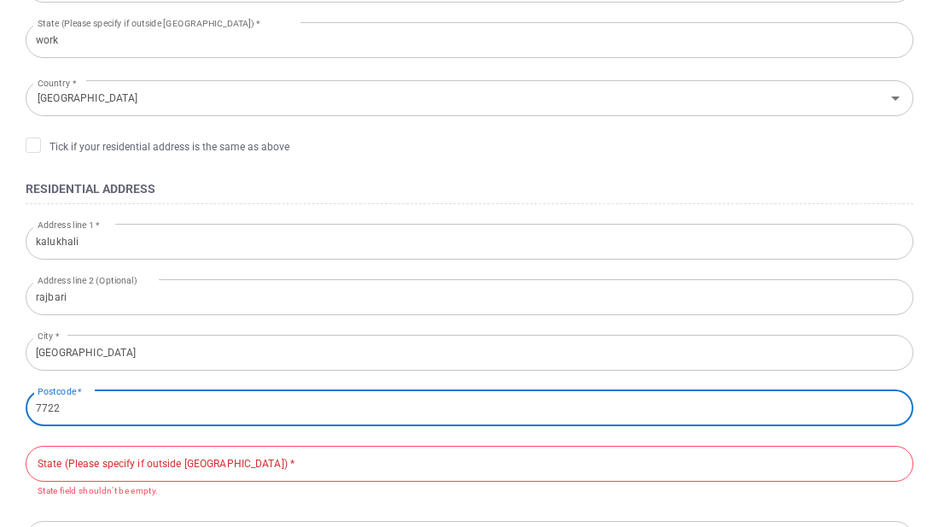
type input "7722"
click at [495, 461] on input "text" at bounding box center [470, 464] width 888 height 36
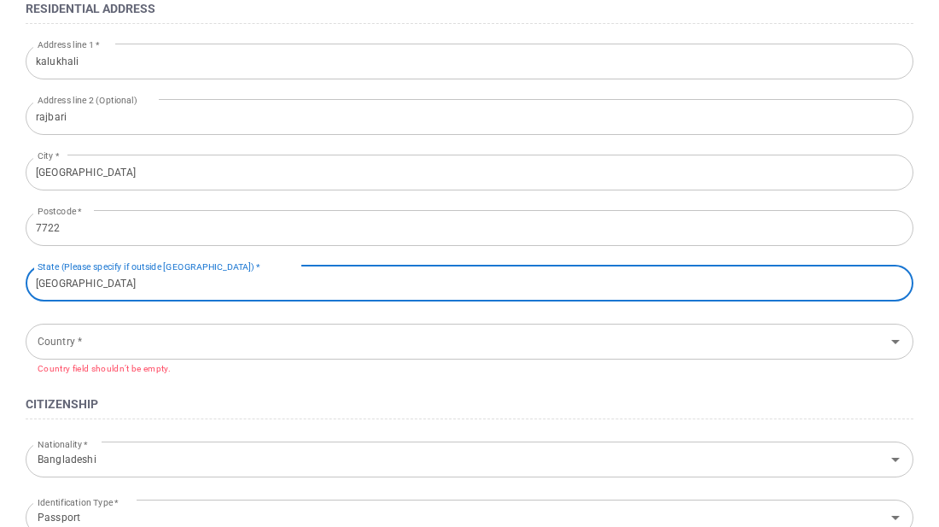
scroll to position [846, 0]
type input "[GEOGRAPHIC_DATA]"
click at [91, 338] on input "Country *" at bounding box center [455, 340] width 849 height 32
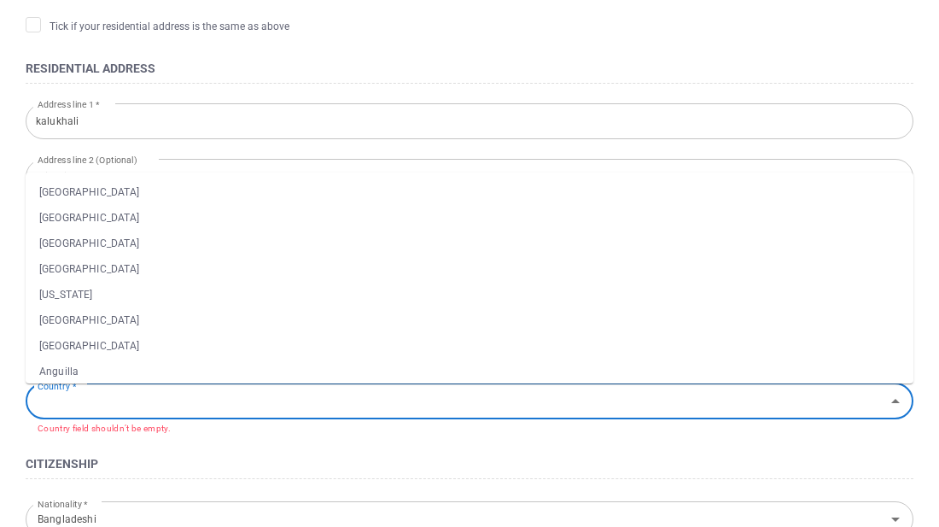
scroll to position [791, 0]
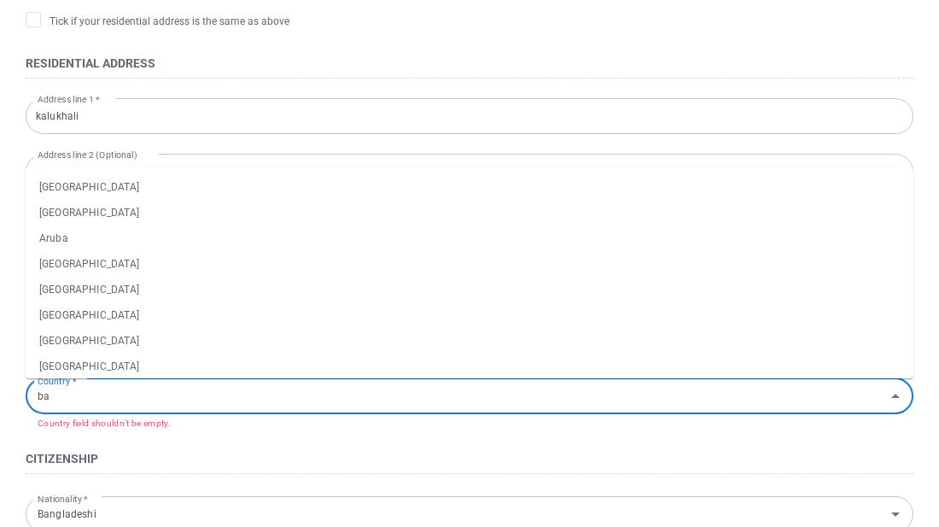
click at [105, 342] on li "[GEOGRAPHIC_DATA]" at bounding box center [470, 341] width 888 height 26
type input "[GEOGRAPHIC_DATA]"
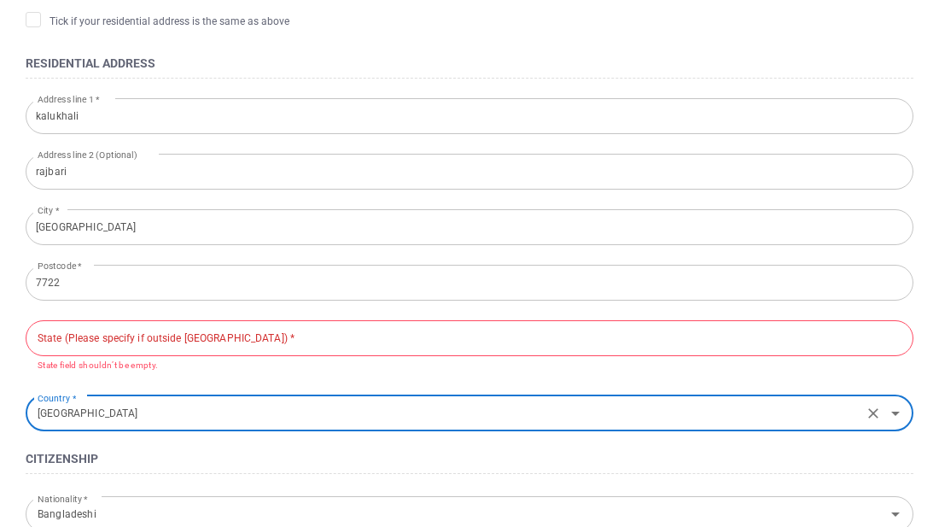
type input "[GEOGRAPHIC_DATA]"
click at [85, 332] on div "State (Please specify if outside [GEOGRAPHIC_DATA]) * State (Please specify if …" at bounding box center [470, 345] width 888 height 55
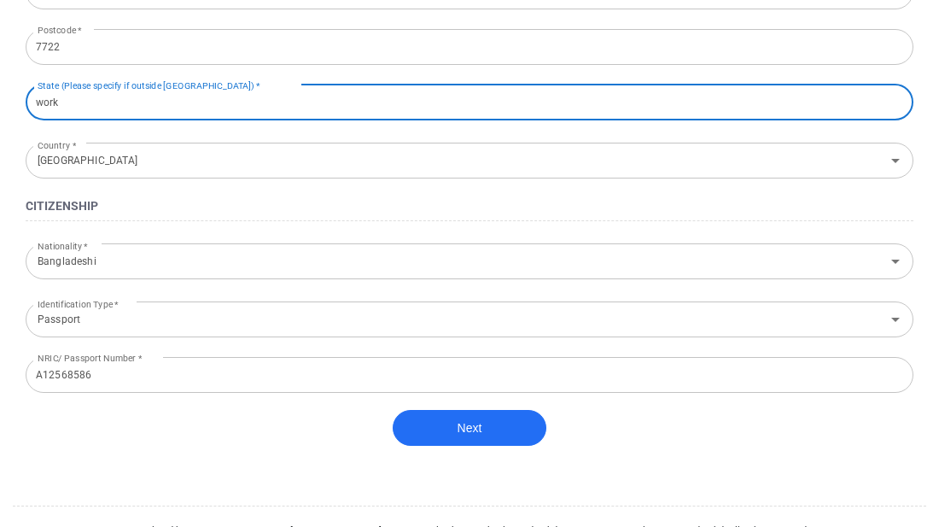
scroll to position [1029, 0]
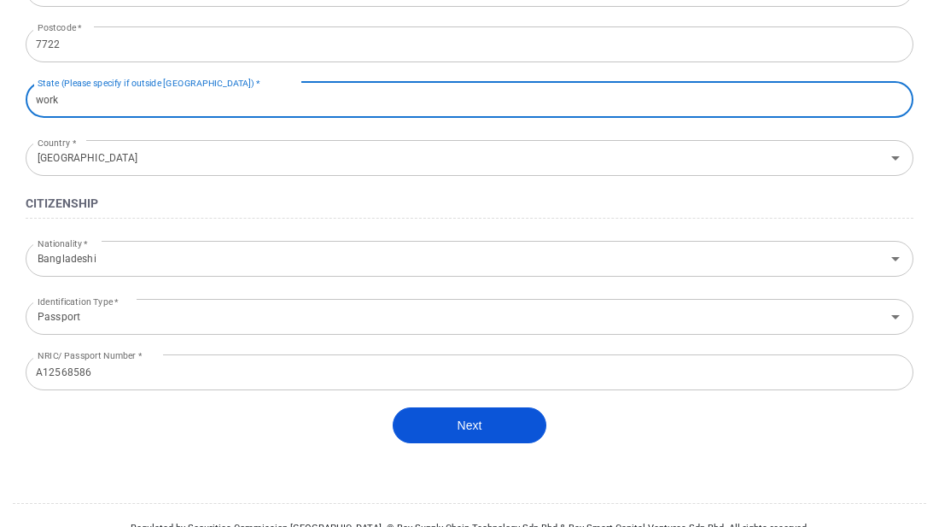
type input "work"
click at [491, 439] on button "Next" at bounding box center [470, 425] width 154 height 36
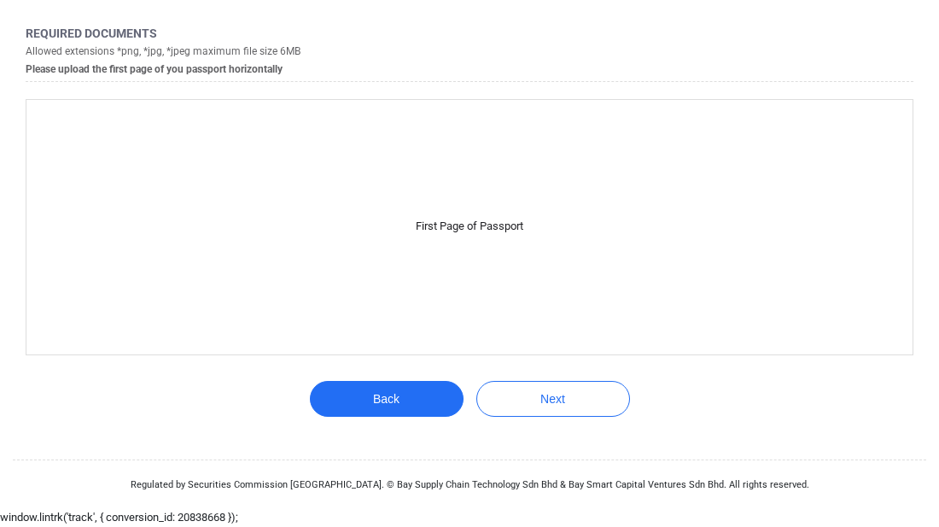
scroll to position [209, 0]
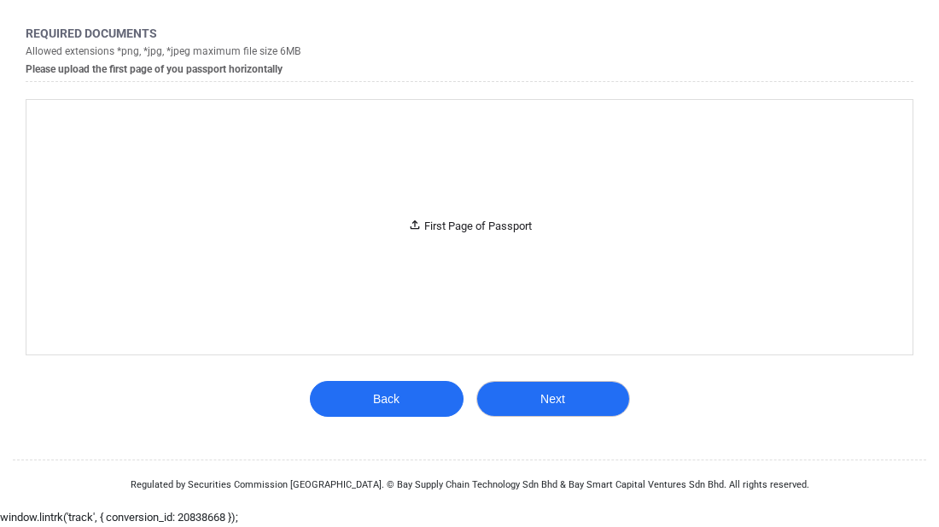
click at [582, 398] on button "Next" at bounding box center [553, 399] width 154 height 36
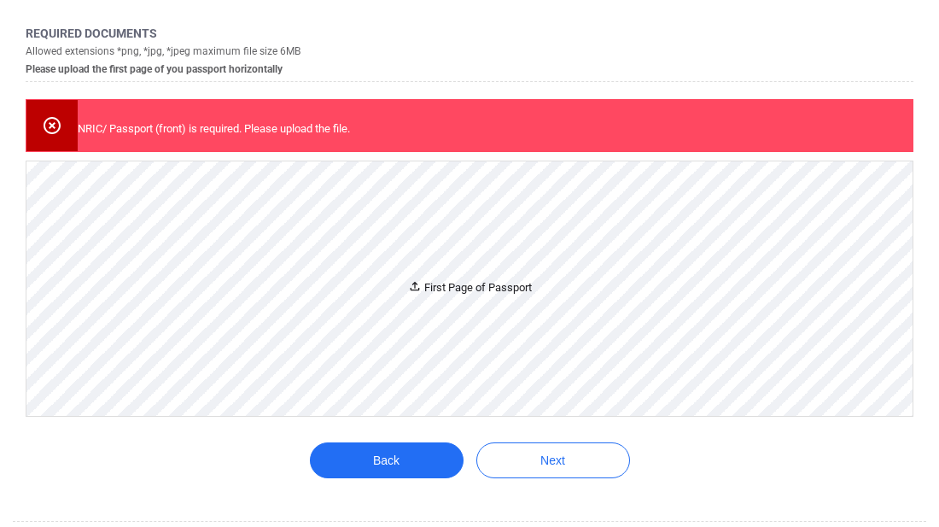
click at [479, 291] on div "First Page of Passport" at bounding box center [470, 288] width 124 height 18
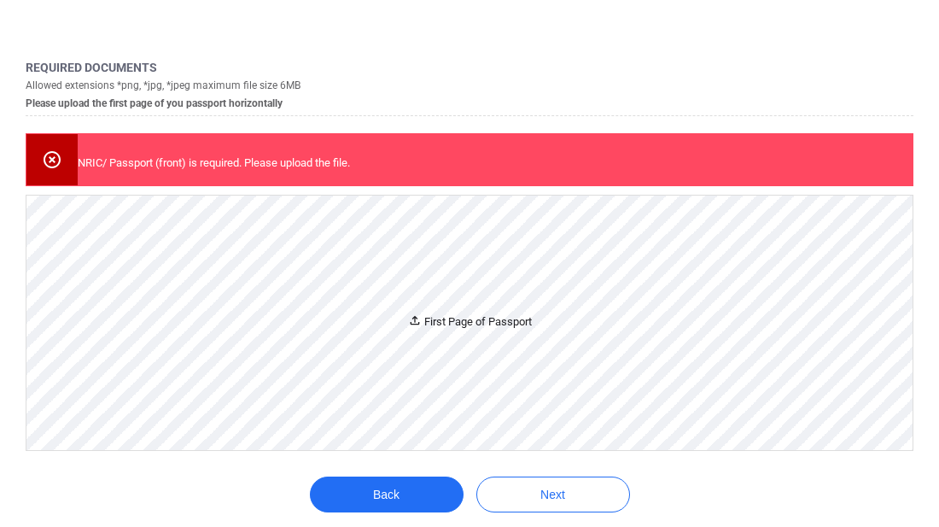
scroll to position [0, 0]
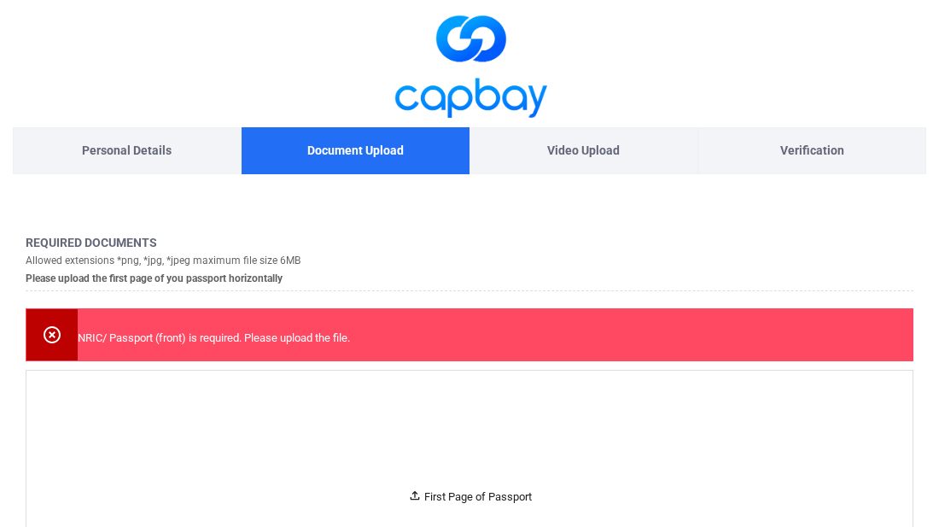
click at [591, 155] on p "Video Upload" at bounding box center [583, 150] width 73 height 19
click at [826, 155] on p "Verification" at bounding box center [812, 150] width 64 height 19
